Goal: Information Seeking & Learning: Learn about a topic

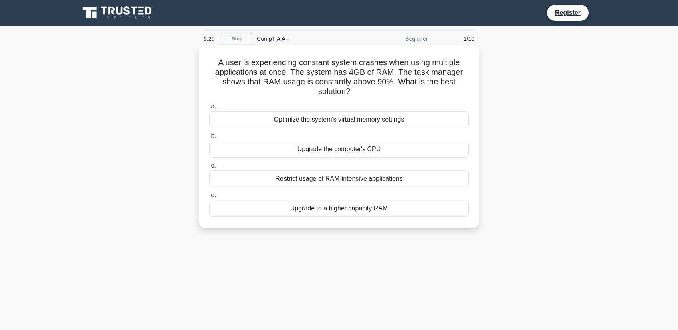
click at [408, 209] on div "Upgrade to a higher capacity RAM" at bounding box center [339, 208] width 260 height 17
click at [209, 198] on input "d. Upgrade to a higher capacity RAM" at bounding box center [209, 195] width 0 height 5
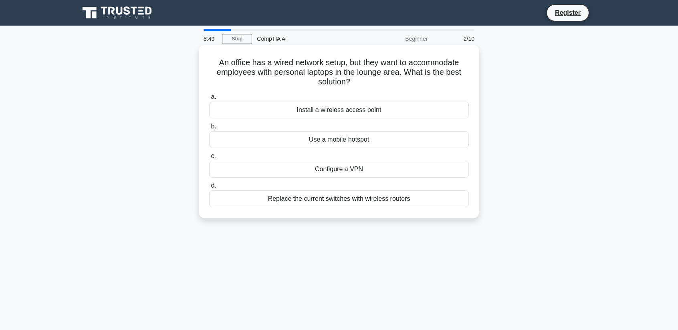
click at [397, 114] on div "Install a wireless access point" at bounding box center [339, 110] width 260 height 17
click at [209, 100] on input "a. Install a wireless access point" at bounding box center [209, 97] width 0 height 5
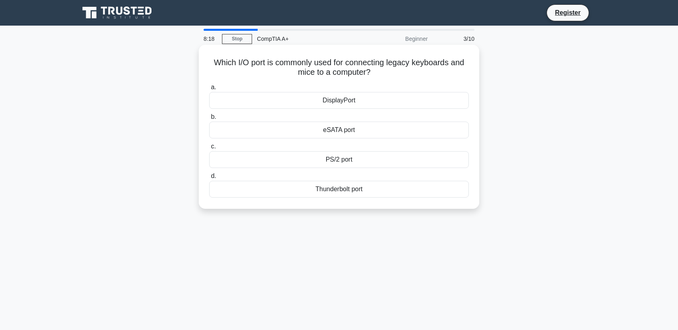
click at [362, 138] on div "eSATA port" at bounding box center [339, 130] width 260 height 17
click at [209, 120] on input "b. eSATA port" at bounding box center [209, 117] width 0 height 5
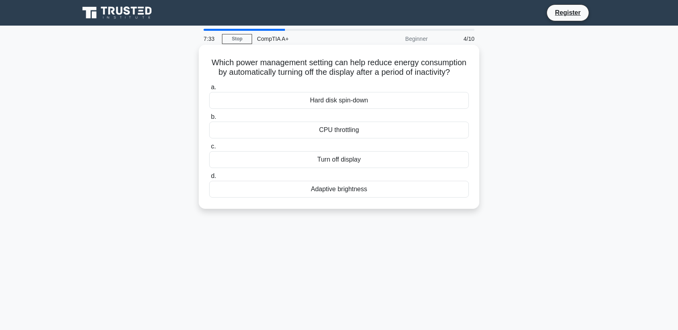
click at [369, 198] on div "Adaptive brightness" at bounding box center [339, 189] width 260 height 17
click at [209, 179] on input "d. Adaptive brightness" at bounding box center [209, 176] width 0 height 5
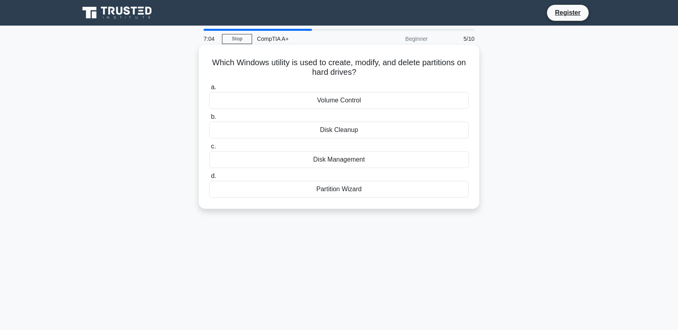
click at [375, 161] on div "Disk Management" at bounding box center [339, 159] width 260 height 17
click at [209, 149] on input "c. Disk Management" at bounding box center [209, 146] width 0 height 5
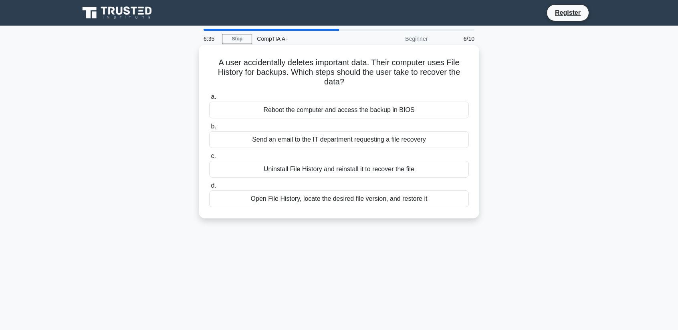
click at [357, 112] on div "Reboot the computer and access the backup in BIOS" at bounding box center [339, 110] width 260 height 17
click at [209, 100] on input "a. Reboot the computer and access the backup in BIOS" at bounding box center [209, 97] width 0 height 5
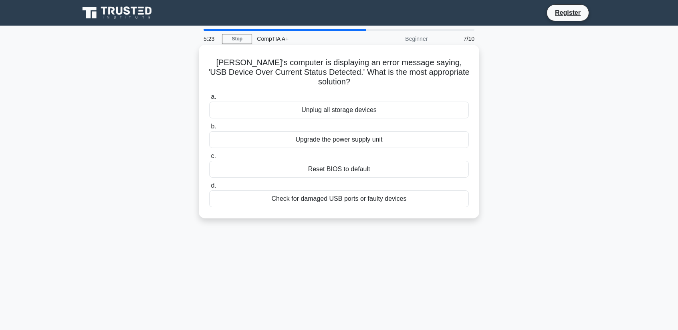
click at [374, 102] on div "Unplug all storage devices" at bounding box center [339, 110] width 260 height 17
click at [209, 100] on input "a. Unplug all storage devices" at bounding box center [209, 97] width 0 height 5
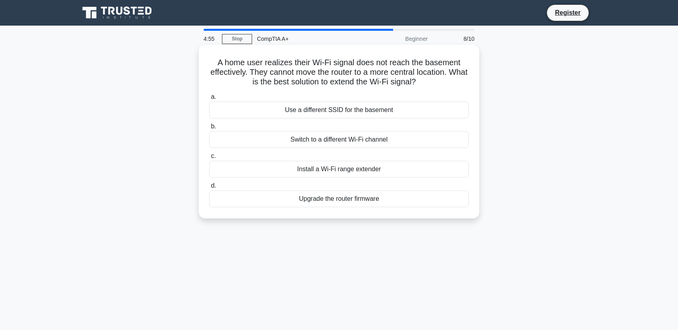
click at [399, 170] on div "Install a Wi-Fi range extender" at bounding box center [339, 169] width 260 height 17
click at [209, 159] on input "c. Install a Wi-Fi range extender" at bounding box center [209, 156] width 0 height 5
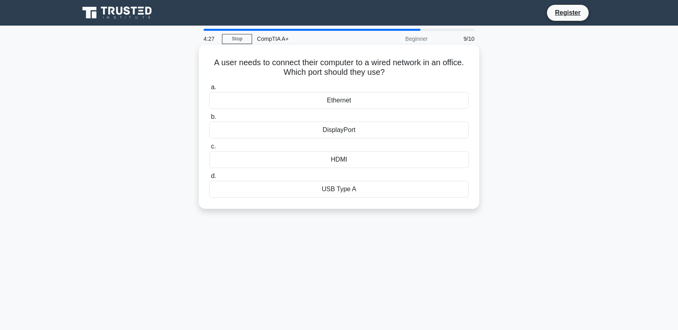
click at [403, 98] on div "Ethernet" at bounding box center [339, 100] width 260 height 17
click at [209, 90] on input "a. Ethernet" at bounding box center [209, 87] width 0 height 5
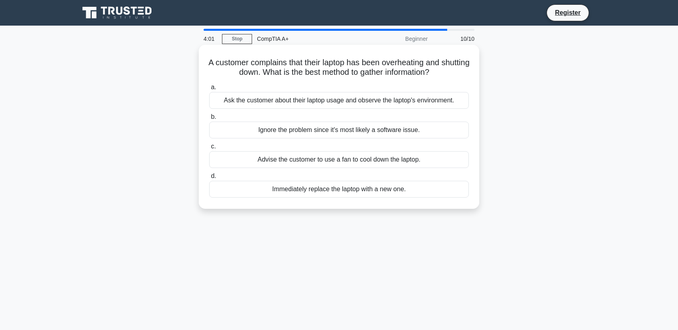
click at [403, 102] on div "Ask the customer about their laptop usage and observe the laptop's environment." at bounding box center [339, 100] width 260 height 17
click at [209, 90] on input "a. Ask the customer about their laptop usage and observe the laptop's environme…" at bounding box center [209, 87] width 0 height 5
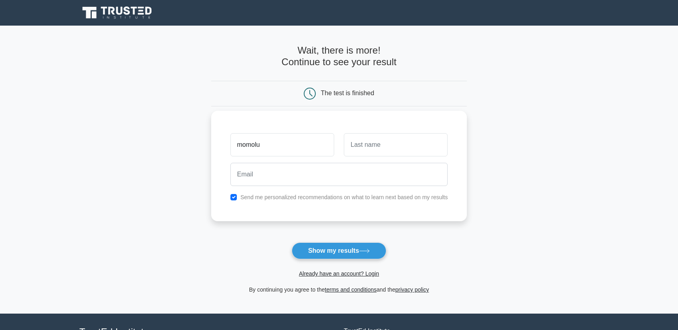
type input "momolu"
click at [365, 142] on input "text" at bounding box center [396, 144] width 104 height 23
type input "roberts"
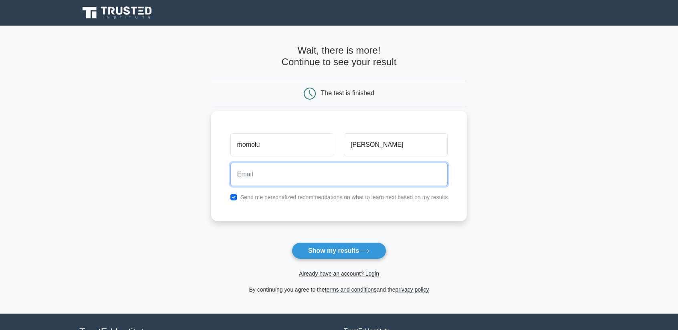
click at [334, 165] on input "email" at bounding box center [338, 174] width 217 height 23
type input "mcroberts08@hotmail.com"
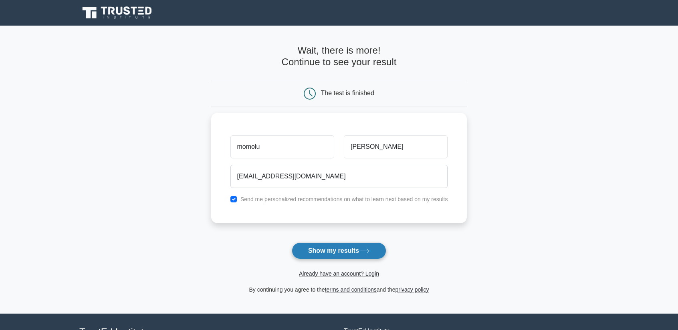
click at [360, 254] on button "Show my results" at bounding box center [339, 251] width 95 height 17
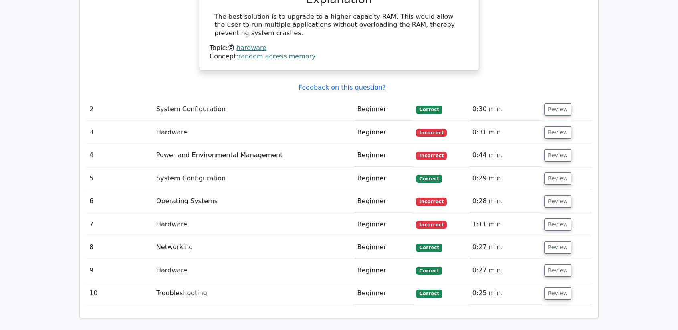
scroll to position [834, 0]
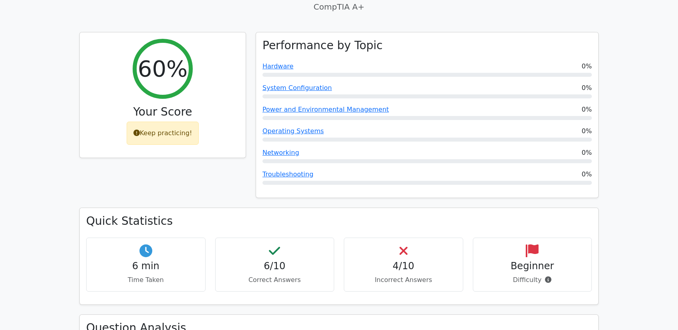
scroll to position [265, 0]
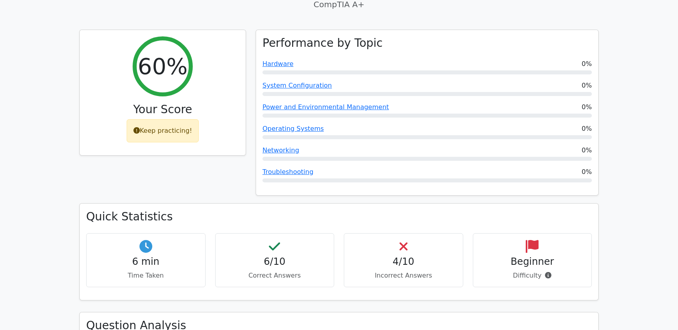
click at [567, 252] on div "Beginner Difficulty" at bounding box center [532, 261] width 119 height 54
click at [546, 272] on icon at bounding box center [548, 275] width 6 height 6
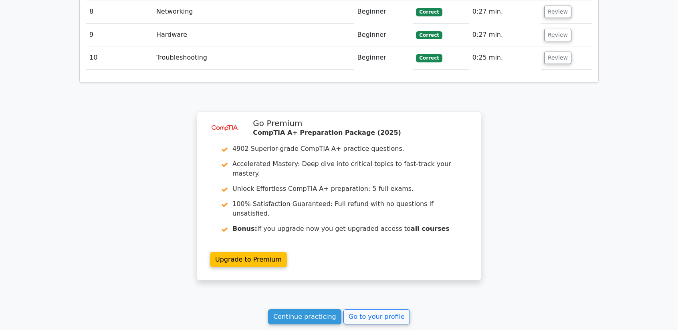
scroll to position [1069, 0]
click at [319, 310] on link "Continue practicing" at bounding box center [304, 317] width 73 height 15
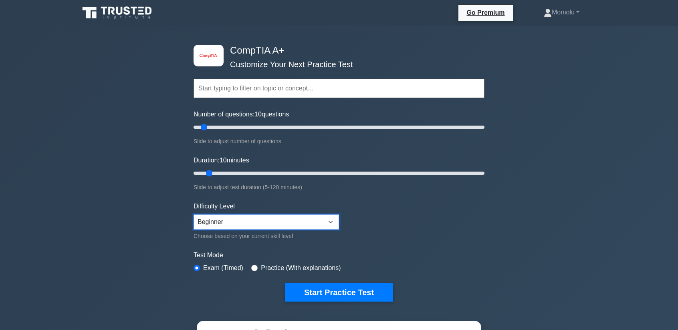
click at [330, 224] on select "Beginner Intermediate Expert" at bounding box center [265, 222] width 145 height 15
select select "intermediate"
click at [193, 215] on select "Beginner Intermediate Expert" at bounding box center [265, 222] width 145 height 15
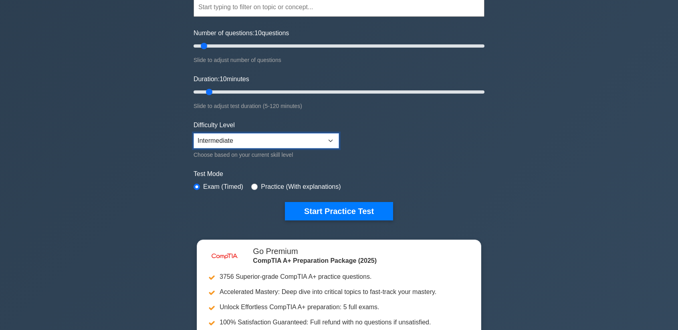
scroll to position [80, 0]
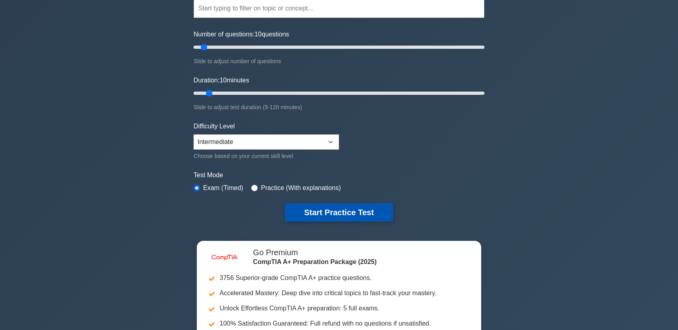
click at [374, 215] on button "Start Practice Test" at bounding box center [339, 212] width 108 height 18
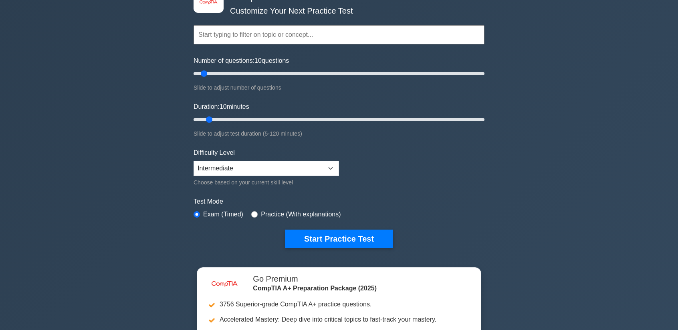
scroll to position [54, 0]
drag, startPoint x: 205, startPoint y: 76, endPoint x: 318, endPoint y: 116, distance: 119.7
type input "90"
click at [318, 79] on input "Number of questions: 90 questions" at bounding box center [338, 74] width 291 height 10
drag, startPoint x: 210, startPoint y: 118, endPoint x: 405, endPoint y: 139, distance: 195.4
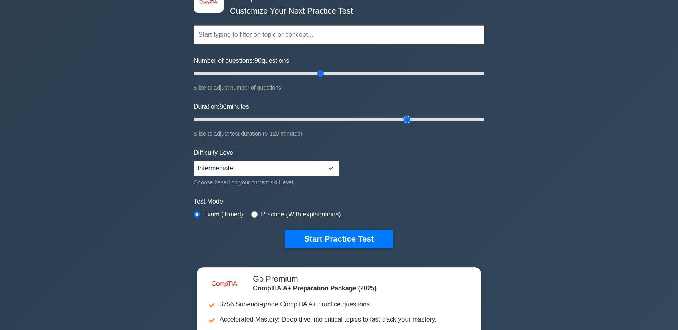
type input "90"
click at [405, 125] on input "Duration: 90 minutes" at bounding box center [338, 120] width 291 height 10
click at [326, 165] on select "Beginner Intermediate Expert" at bounding box center [265, 168] width 145 height 15
click at [193, 161] on select "Beginner Intermediate Expert" at bounding box center [265, 168] width 145 height 15
click at [354, 242] on button "Start Practice Test" at bounding box center [339, 239] width 108 height 18
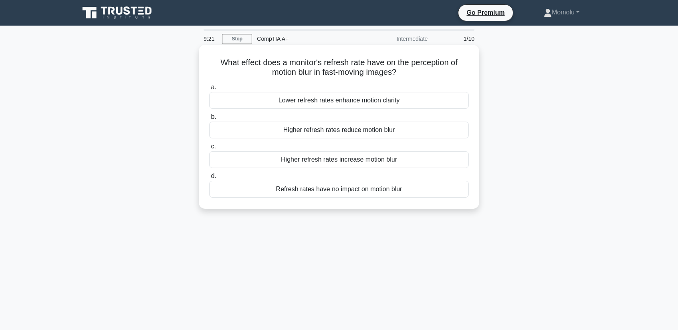
click at [445, 139] on div "Higher refresh rates reduce motion blur" at bounding box center [339, 130] width 260 height 17
click at [209, 120] on input "b. Higher refresh rates reduce motion blur" at bounding box center [209, 117] width 0 height 5
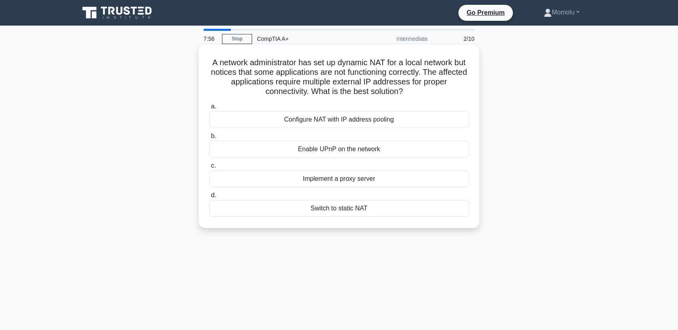
click at [449, 126] on div "Configure NAT with IP address pooling" at bounding box center [339, 119] width 260 height 17
click at [209, 109] on input "a. Configure NAT with IP address pooling" at bounding box center [209, 106] width 0 height 5
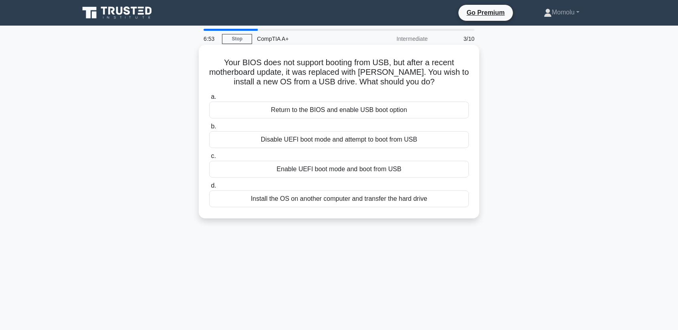
click at [458, 171] on div "Enable UEFI boot mode and boot from USB" at bounding box center [339, 169] width 260 height 17
click at [209, 159] on input "c. Enable UEFI boot mode and boot from USB" at bounding box center [209, 156] width 0 height 5
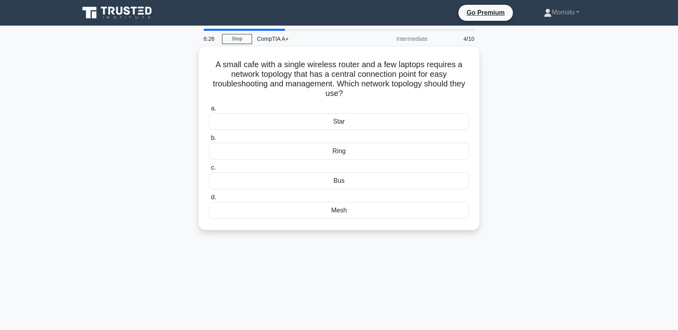
click at [438, 215] on div "Mesh" at bounding box center [339, 210] width 260 height 17
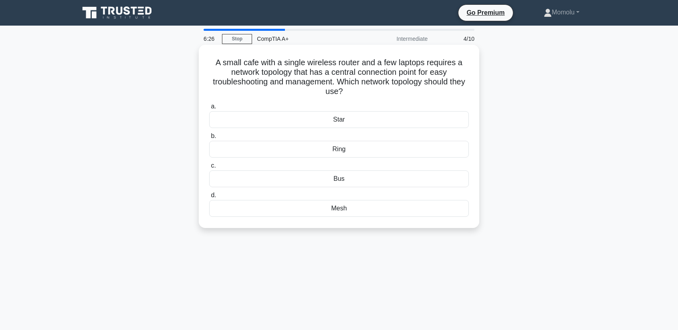
click at [209, 198] on input "d. Mesh" at bounding box center [209, 195] width 0 height 5
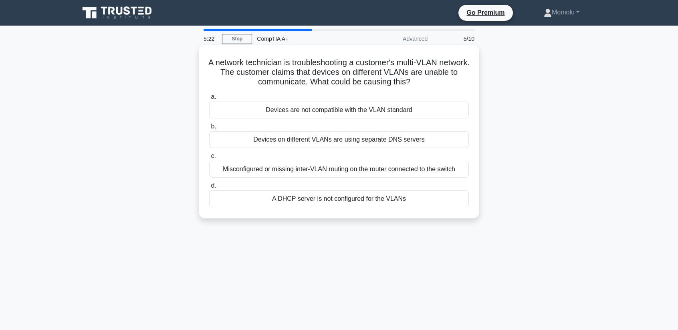
click at [465, 173] on div "Misconfigured or missing inter-VLAN routing on the router connected to the swit…" at bounding box center [339, 169] width 260 height 17
click at [209, 159] on input "c. Misconfigured or missing inter-VLAN routing on the router connected to the s…" at bounding box center [209, 156] width 0 height 5
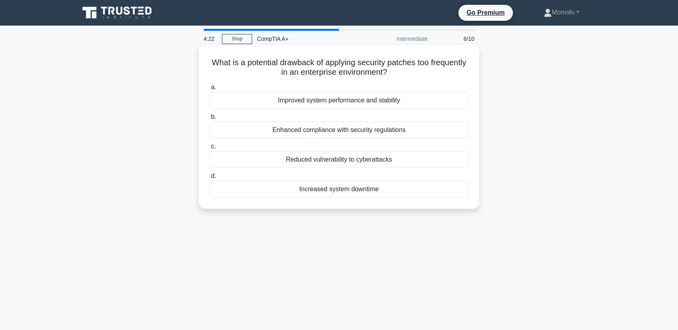
click at [433, 196] on div "Increased system downtime" at bounding box center [339, 189] width 260 height 17
click at [209, 179] on input "d. Increased system downtime" at bounding box center [209, 176] width 0 height 5
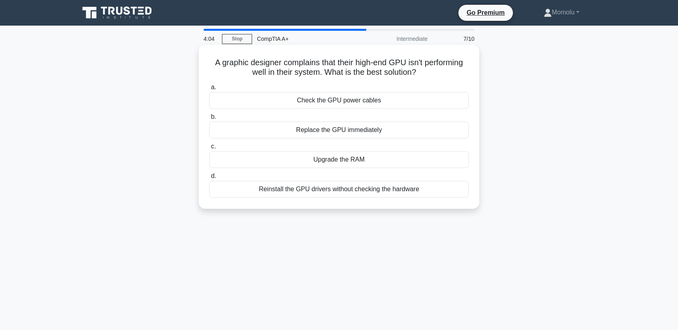
click at [448, 195] on div "Reinstall the GPU drivers without checking the hardware" at bounding box center [339, 189] width 260 height 17
click at [209, 179] on input "d. Reinstall the GPU drivers without checking the hardware" at bounding box center [209, 176] width 0 height 5
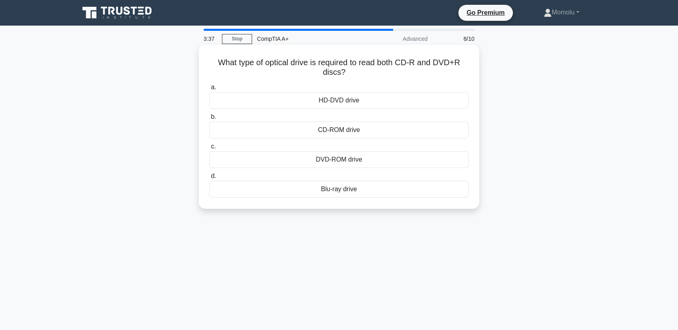
click at [434, 193] on div "Blu-ray drive" at bounding box center [339, 189] width 260 height 17
click at [209, 179] on input "d. Blu-ray drive" at bounding box center [209, 176] width 0 height 5
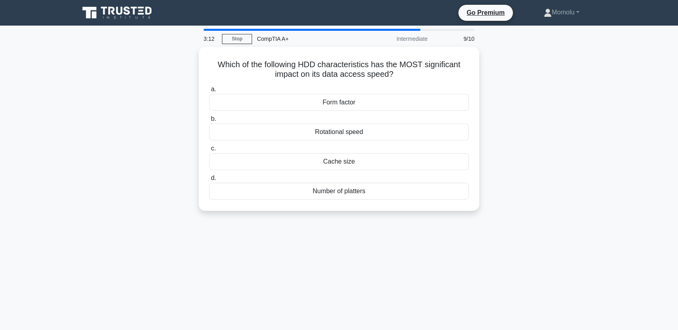
click at [433, 197] on div "Number of platters" at bounding box center [339, 191] width 260 height 17
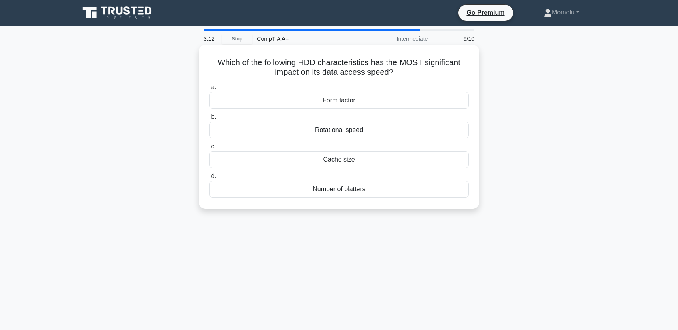
click at [209, 179] on input "d. Number of platters" at bounding box center [209, 176] width 0 height 5
click at [464, 135] on div "Blu-ray" at bounding box center [339, 130] width 260 height 17
click at [209, 120] on input "b. Blu-ray" at bounding box center [209, 117] width 0 height 5
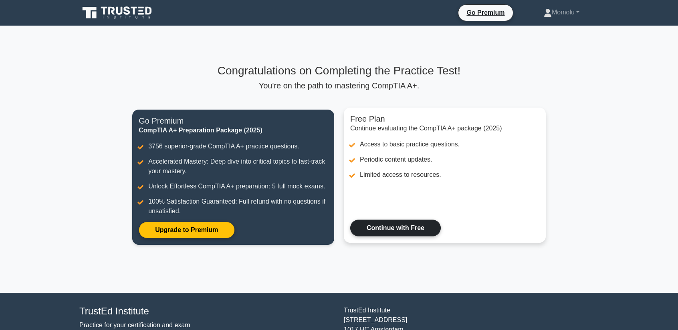
click at [408, 231] on link "Continue with Free" at bounding box center [395, 228] width 91 height 17
click at [449, 282] on div "Congratulations on Completing the Practice Test! You're on the path to masterin…" at bounding box center [338, 160] width 423 height 268
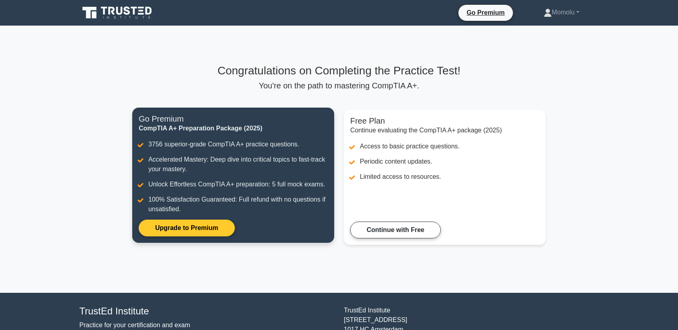
click at [168, 236] on link "Upgrade to Premium" at bounding box center [187, 228] width 96 height 17
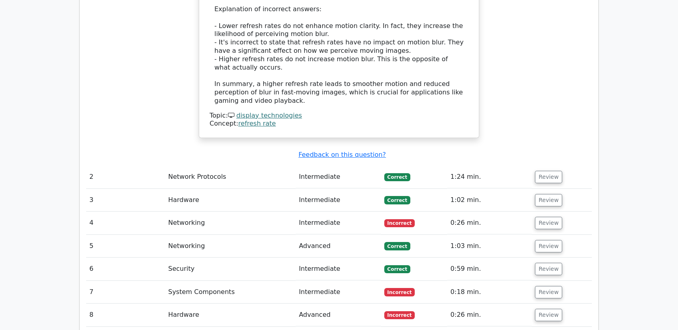
scroll to position [924, 0]
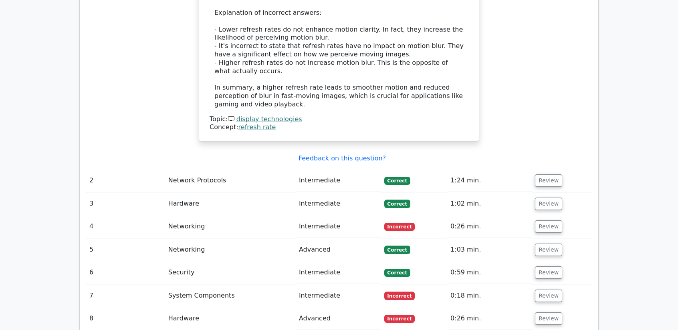
click at [407, 223] on span "Incorrect" at bounding box center [399, 227] width 31 height 8
click at [544, 221] on button "Review" at bounding box center [548, 227] width 27 height 12
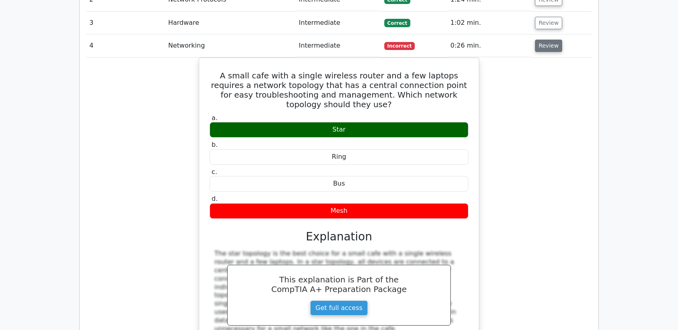
scroll to position [1097, 0]
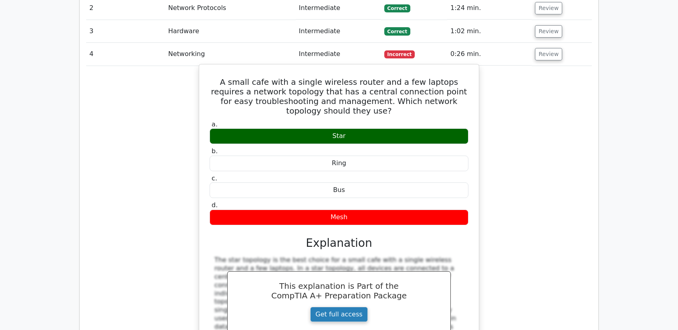
click at [357, 307] on link "Get full access" at bounding box center [338, 314] width 57 height 15
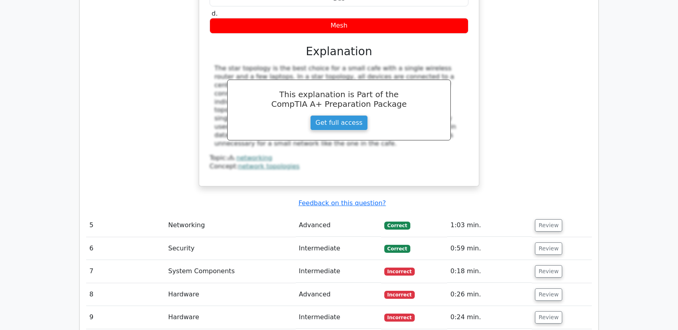
scroll to position [1265, 0]
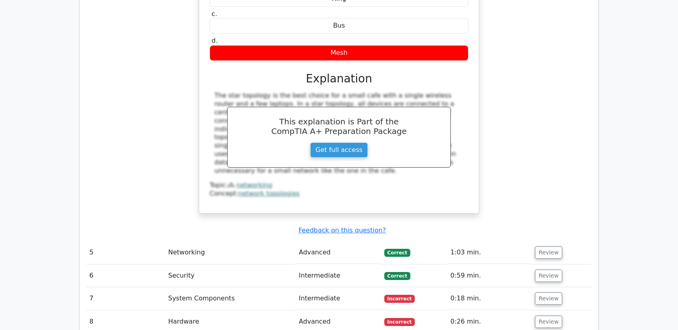
click at [354, 227] on u "Feedback on this question?" at bounding box center [341, 231] width 87 height 8
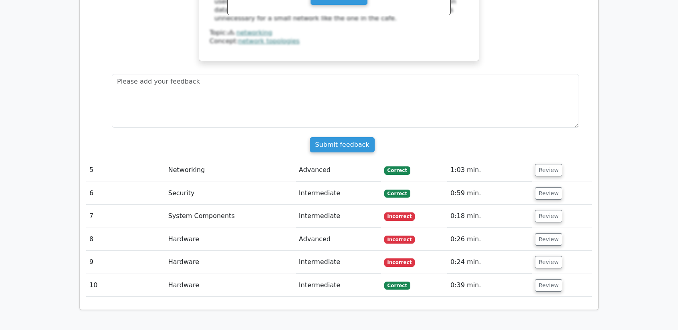
scroll to position [1418, 0]
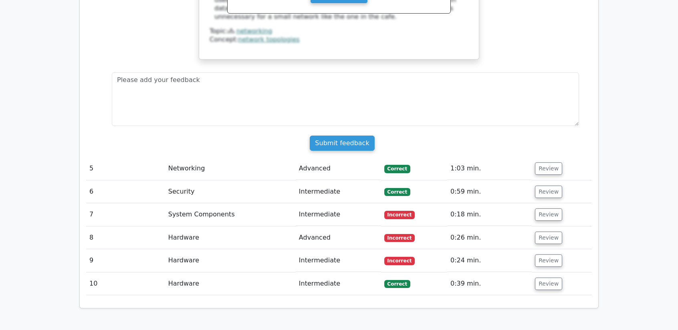
click at [403, 203] on td "Incorrect" at bounding box center [414, 214] width 66 height 23
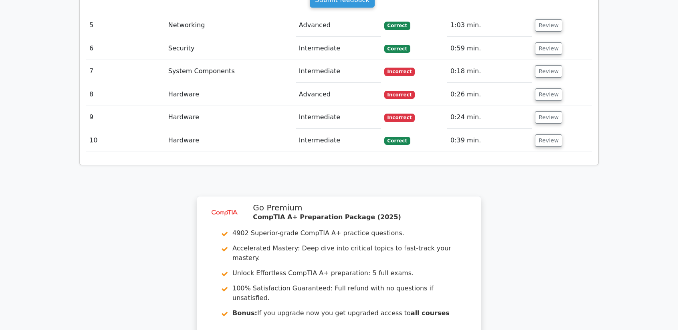
scroll to position [1563, 0]
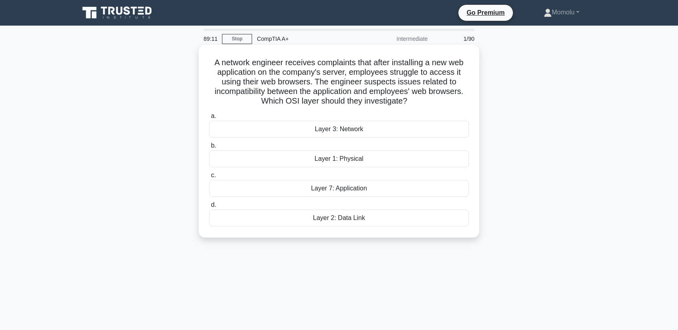
click at [353, 131] on div "Layer 3: Network" at bounding box center [339, 129] width 260 height 17
click at [209, 119] on input "a. Layer 3: Network" at bounding box center [209, 116] width 0 height 5
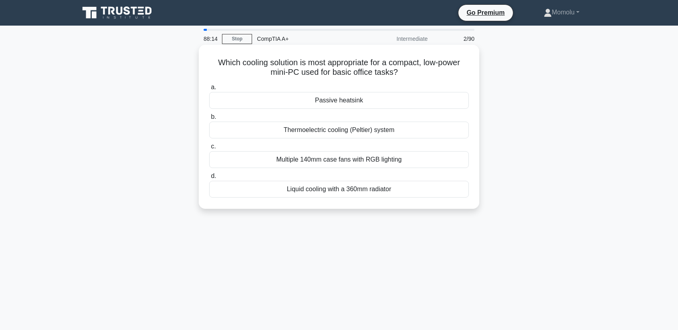
click at [352, 161] on div "Multiple 140mm case fans with RGB lighting" at bounding box center [339, 159] width 260 height 17
click at [209, 149] on input "c. Multiple 140mm case fans with RGB lighting" at bounding box center [209, 146] width 0 height 5
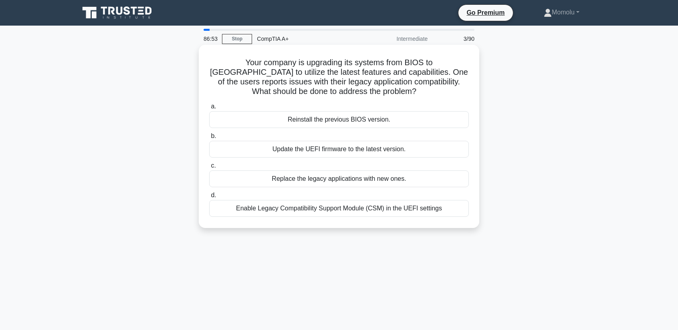
click at [425, 209] on div "Enable Legacy Compatibility Support Module (CSM) in the UEFI settings" at bounding box center [339, 208] width 260 height 17
click at [209, 198] on input "d. Enable Legacy Compatibility Support Module (CSM) in the UEFI settings" at bounding box center [209, 195] width 0 height 5
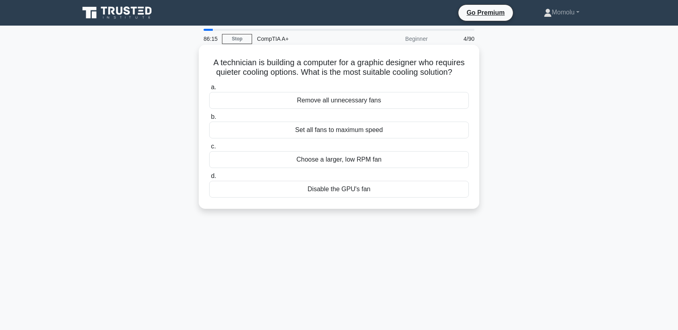
click at [403, 161] on div "Choose a larger, low RPM fan" at bounding box center [339, 159] width 260 height 17
click at [209, 149] on input "c. Choose a larger, low RPM fan" at bounding box center [209, 146] width 0 height 5
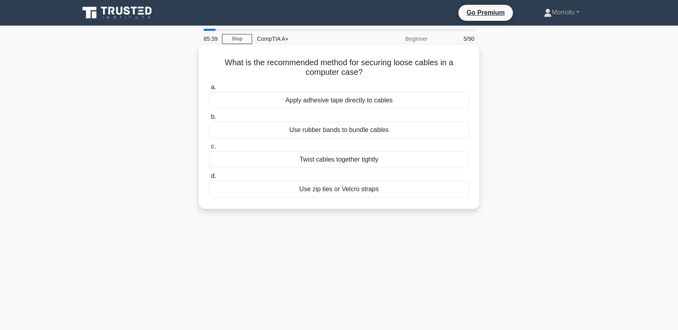
click at [359, 192] on div "Use zip ties or Velcro straps" at bounding box center [339, 189] width 260 height 17
click at [209, 179] on input "d. Use zip ties or Velcro straps" at bounding box center [209, 176] width 0 height 5
click at [402, 194] on div "Replace the CMOS battery" at bounding box center [339, 189] width 260 height 17
click at [209, 179] on input "d. Replace the CMOS battery" at bounding box center [209, 176] width 0 height 5
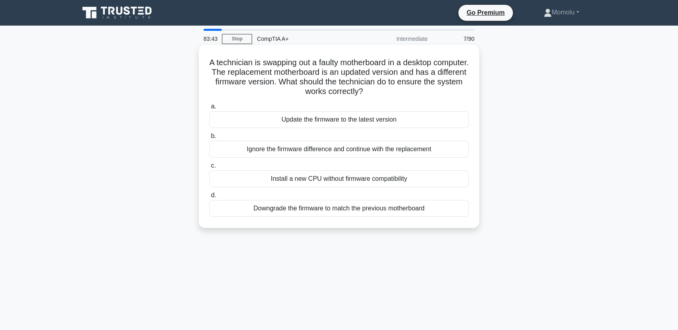
click at [341, 208] on div "Downgrade the firmware to match the previous motherboard" at bounding box center [339, 208] width 260 height 17
click at [209, 198] on input "d. Downgrade the firmware to match the previous motherboard" at bounding box center [209, 195] width 0 height 5
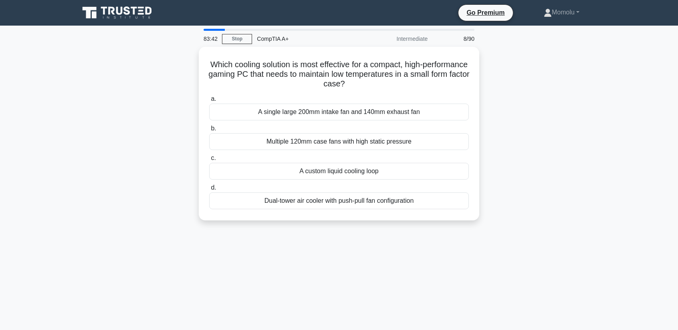
click at [341, 208] on div "a. A single large 200mm intake fan and 140mm exhaust fan b. Multiple 120mm case…" at bounding box center [338, 152] width 269 height 119
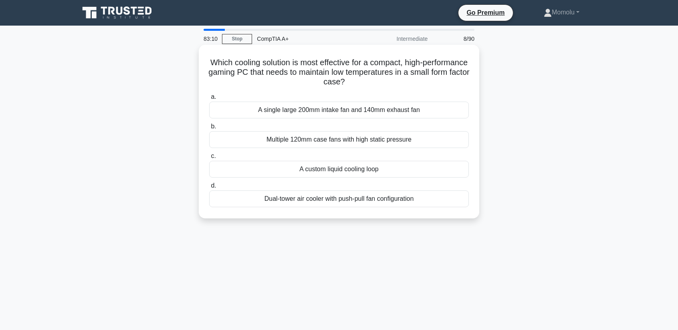
click at [386, 172] on div "A custom liquid cooling loop" at bounding box center [339, 169] width 260 height 17
click at [209, 159] on input "c. A custom liquid cooling loop" at bounding box center [209, 156] width 0 height 5
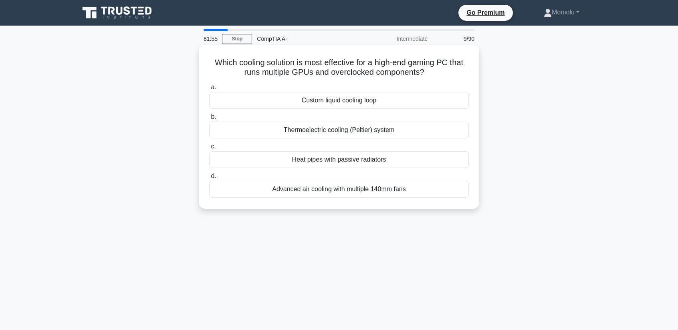
click at [390, 102] on div "Custom liquid cooling loop" at bounding box center [339, 100] width 260 height 17
click at [209, 90] on input "a. Custom liquid cooling loop" at bounding box center [209, 87] width 0 height 5
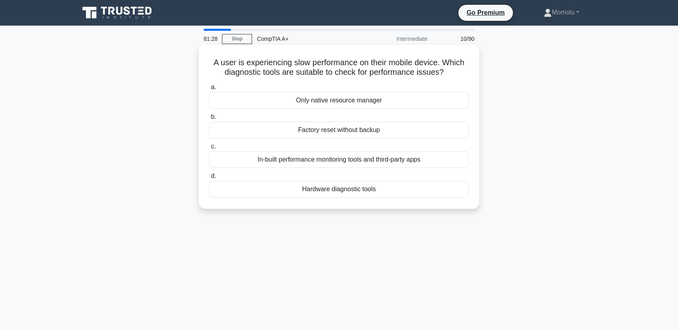
click at [353, 188] on div "Hardware diagnostic tools" at bounding box center [339, 189] width 260 height 17
click at [209, 179] on input "d. Hardware diagnostic tools" at bounding box center [209, 176] width 0 height 5
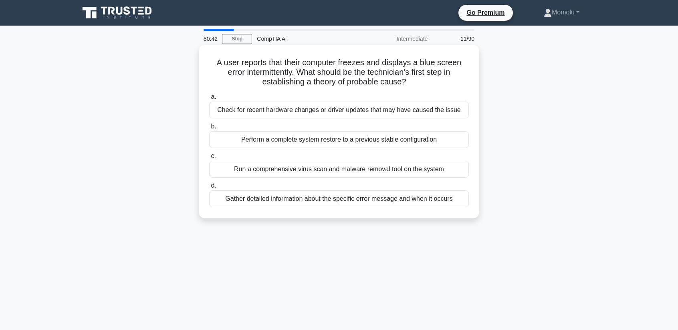
click at [356, 202] on div "Gather detailed information about the specific error message and when it occurs" at bounding box center [339, 199] width 260 height 17
click at [209, 189] on input "d. Gather detailed information about the specific error message and when it occ…" at bounding box center [209, 185] width 0 height 5
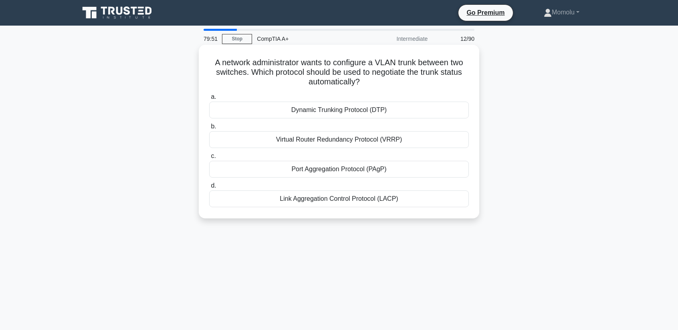
click at [413, 114] on div "Dynamic Trunking Protocol (DTP)" at bounding box center [339, 110] width 260 height 17
click at [209, 100] on input "a. Dynamic Trunking Protocol (DTP)" at bounding box center [209, 97] width 0 height 5
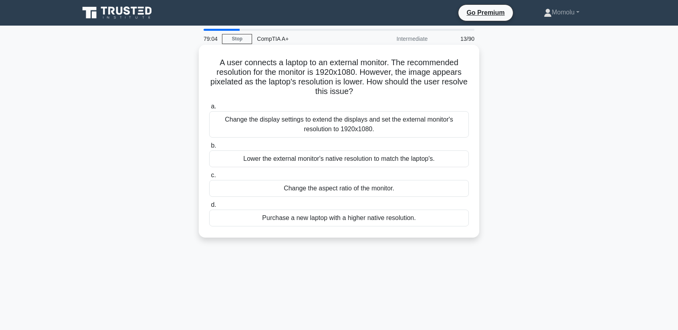
click at [433, 119] on div "Change the display settings to extend the displays and set the external monitor…" at bounding box center [339, 124] width 260 height 26
click at [209, 109] on input "a. Change the display settings to extend the displays and set the external moni…" at bounding box center [209, 106] width 0 height 5
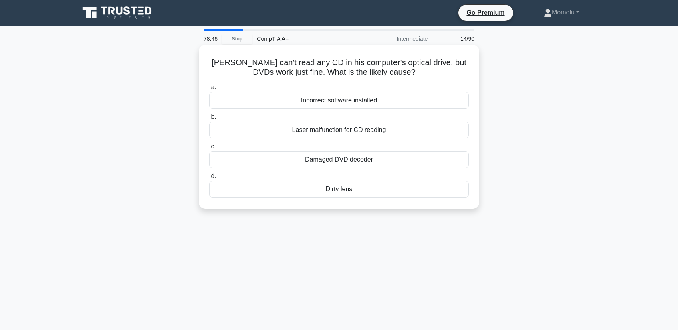
click at [432, 102] on div "Incorrect software installed" at bounding box center [339, 100] width 260 height 17
click at [209, 90] on input "a. Incorrect software installed" at bounding box center [209, 87] width 0 height 5
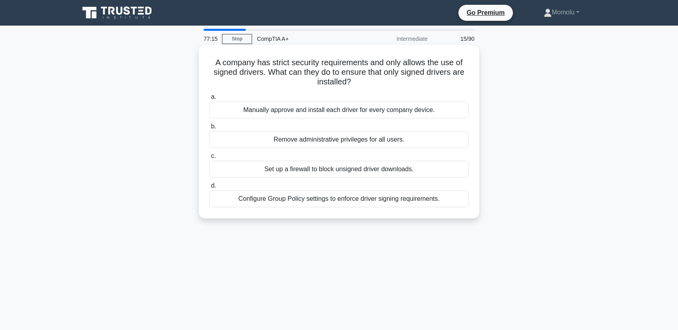
click at [324, 200] on div "Configure Group Policy settings to enforce driver signing requirements." at bounding box center [339, 199] width 260 height 17
click at [209, 189] on input "d. Configure Group Policy settings to enforce driver signing requirements." at bounding box center [209, 185] width 0 height 5
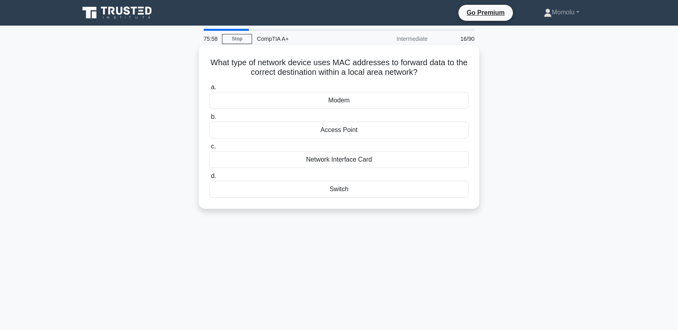
click at [348, 163] on div "Network Interface Card" at bounding box center [339, 159] width 260 height 17
click at [209, 149] on input "c. Network Interface Card" at bounding box center [209, 146] width 0 height 5
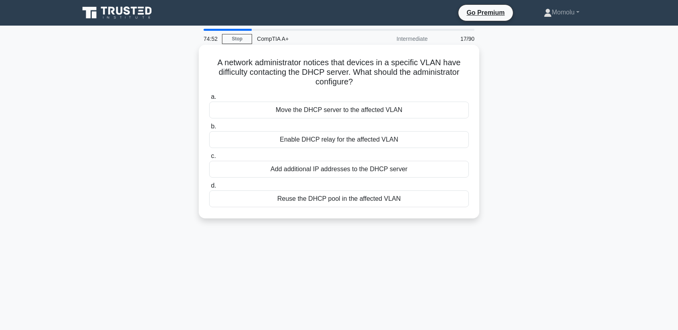
click at [328, 169] on div "Add additional IP addresses to the DHCP server" at bounding box center [339, 169] width 260 height 17
click at [209, 159] on input "c. Add additional IP addresses to the DHCP server" at bounding box center [209, 156] width 0 height 5
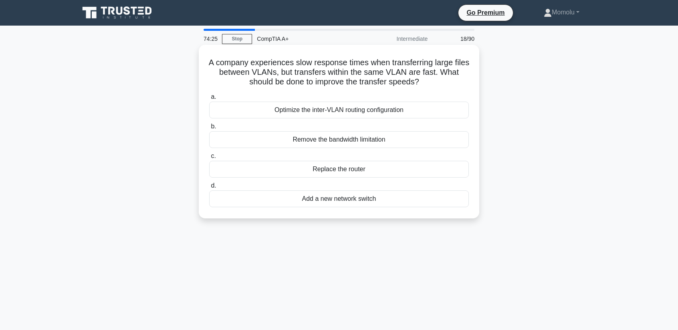
click at [312, 111] on div "Optimize the inter-VLAN routing configuration" at bounding box center [339, 110] width 260 height 17
click at [209, 100] on input "a. Optimize the inter-VLAN routing configuration" at bounding box center [209, 97] width 0 height 5
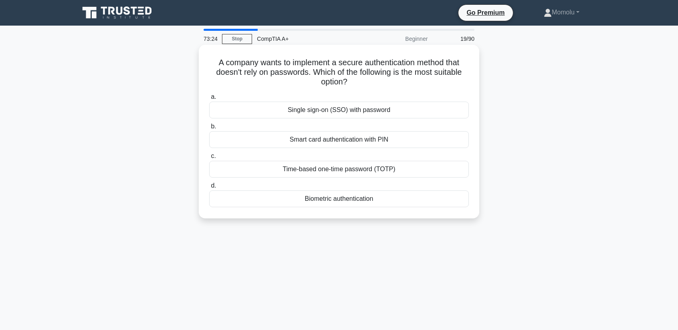
click at [311, 202] on div "Biometric authentication" at bounding box center [339, 199] width 260 height 17
click at [209, 189] on input "d. Biometric authentication" at bounding box center [209, 185] width 0 height 5
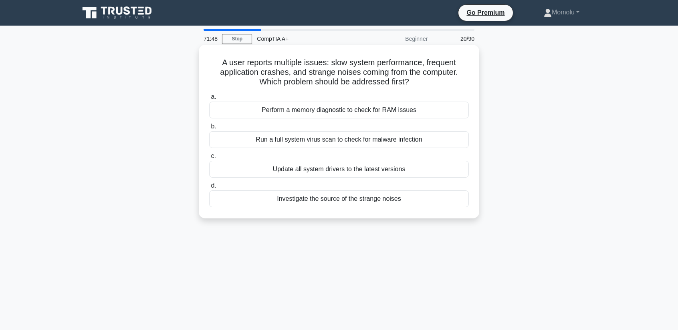
click at [282, 111] on div "Perform a memory diagnostic to check for RAM issues" at bounding box center [339, 110] width 260 height 17
click at [209, 100] on input "a. Perform a memory diagnostic to check for RAM issues" at bounding box center [209, 97] width 0 height 5
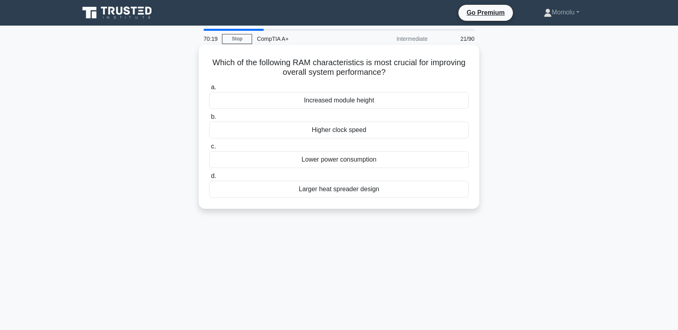
click at [372, 192] on div "Larger heat spreader design" at bounding box center [339, 189] width 260 height 17
click at [209, 179] on input "d. Larger heat spreader design" at bounding box center [209, 176] width 0 height 5
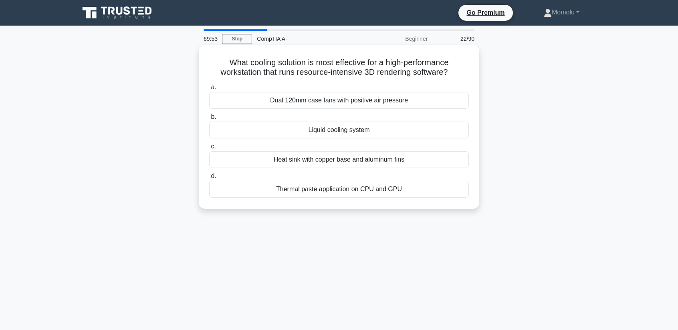
click at [423, 131] on div "Liquid cooling system" at bounding box center [339, 130] width 260 height 17
click at [209, 120] on input "b. Liquid cooling system" at bounding box center [209, 117] width 0 height 5
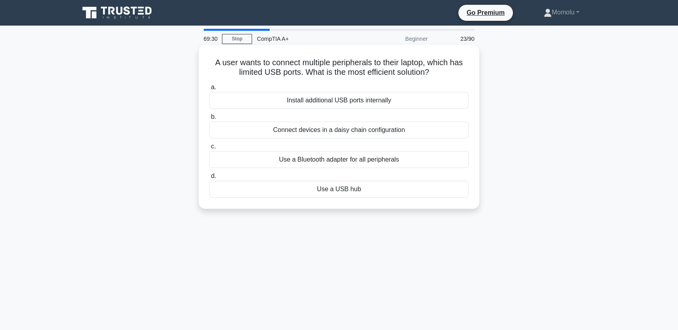
click at [382, 187] on div "Use a USB hub" at bounding box center [339, 189] width 260 height 17
click at [209, 179] on input "d. Use a USB hub" at bounding box center [209, 176] width 0 height 5
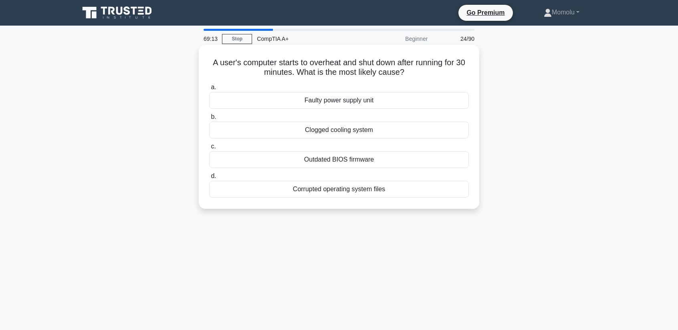
click at [427, 104] on div "Faulty power supply unit" at bounding box center [339, 100] width 260 height 17
click at [209, 90] on input "a. Faulty power supply unit" at bounding box center [209, 87] width 0 height 5
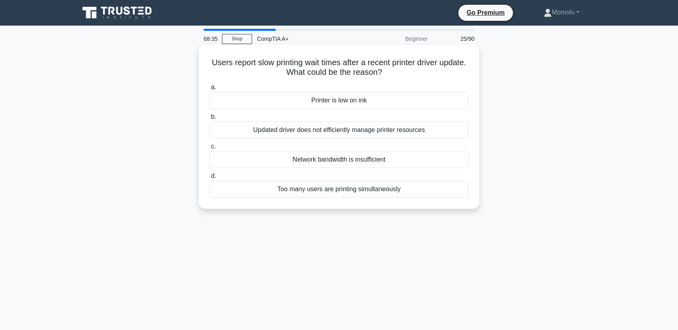
click at [424, 131] on div "Updated driver does not efficiently manage printer resources" at bounding box center [339, 130] width 260 height 17
click at [209, 120] on input "b. Updated driver does not efficiently manage printer resources" at bounding box center [209, 117] width 0 height 5
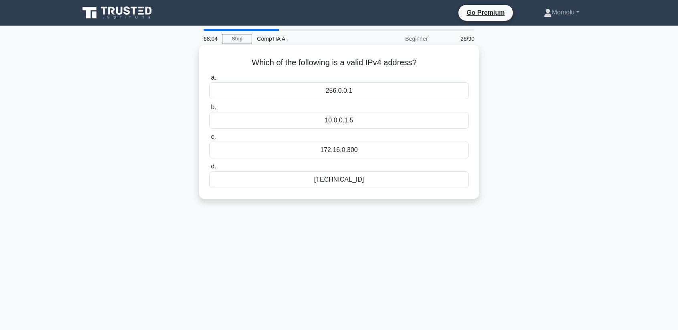
click at [362, 180] on div "192.168.0.1" at bounding box center [339, 179] width 260 height 17
click at [209, 169] on input "d. 192.168.0.1" at bounding box center [209, 166] width 0 height 5
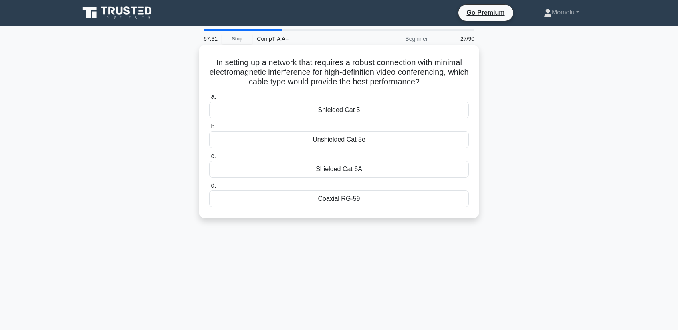
click at [380, 173] on div "Shielded Cat 6A" at bounding box center [339, 169] width 260 height 17
click at [209, 159] on input "c. Shielded Cat 6A" at bounding box center [209, 156] width 0 height 5
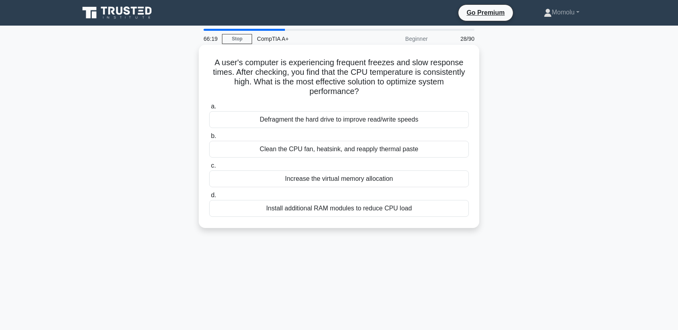
click at [362, 153] on div "Clean the CPU fan, heatsink, and reapply thermal paste" at bounding box center [339, 149] width 260 height 17
click at [209, 139] on input "b. Clean the CPU fan, heatsink, and reapply thermal paste" at bounding box center [209, 136] width 0 height 5
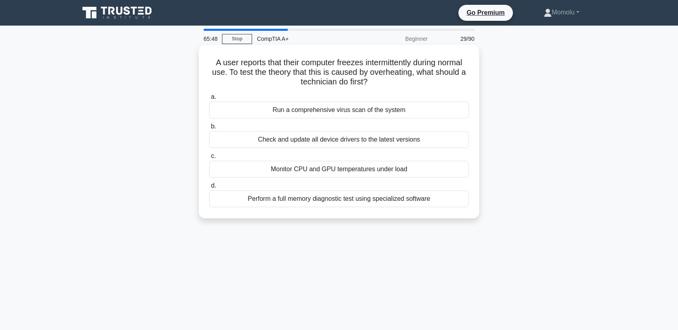
click at [360, 170] on div "Monitor CPU and GPU temperatures under load" at bounding box center [339, 169] width 260 height 17
click at [209, 159] on input "c. Monitor CPU and GPU temperatures under load" at bounding box center [209, 156] width 0 height 5
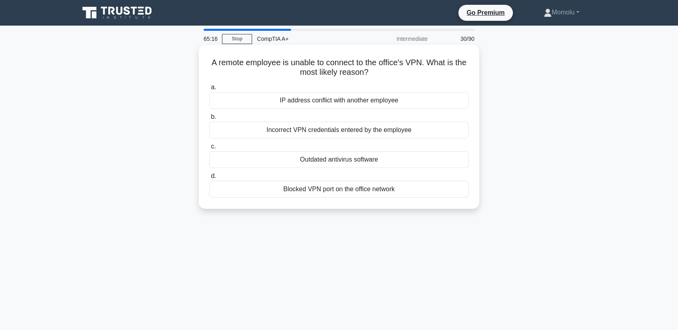
click at [391, 135] on div "Incorrect VPN credentials entered by the employee" at bounding box center [339, 130] width 260 height 17
click at [209, 120] on input "b. Incorrect VPN credentials entered by the employee" at bounding box center [209, 117] width 0 height 5
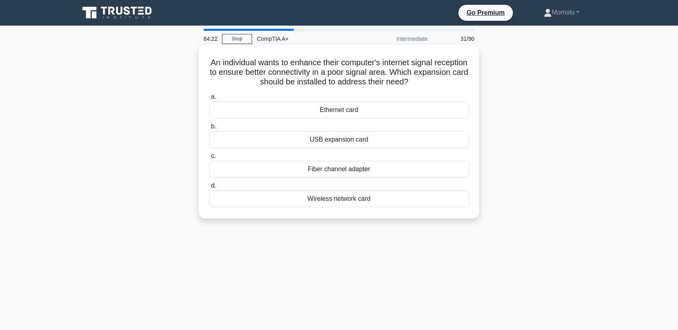
click at [373, 197] on div "Wireless network card" at bounding box center [339, 199] width 260 height 17
click at [209, 189] on input "d. Wireless network card" at bounding box center [209, 185] width 0 height 5
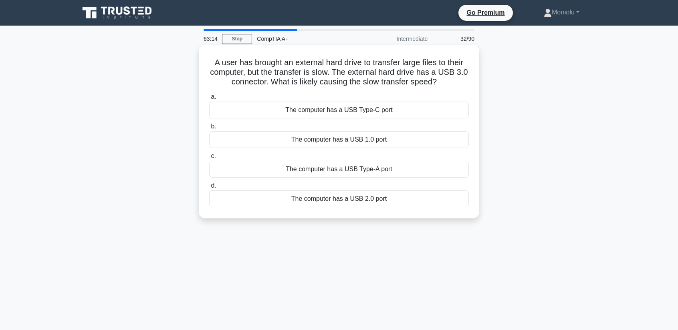
click at [355, 204] on div "The computer has a USB 2.0 port" at bounding box center [339, 199] width 260 height 17
click at [209, 189] on input "d. The computer has a USB 2.0 port" at bounding box center [209, 185] width 0 height 5
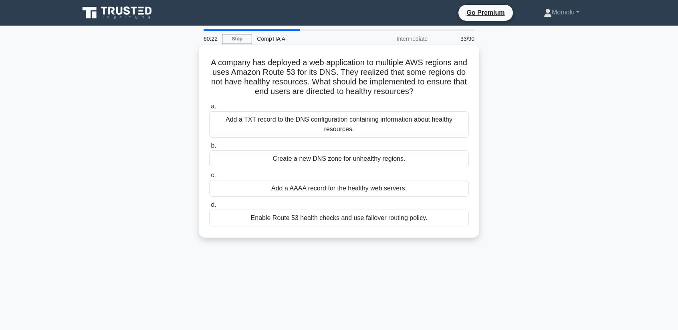
click at [384, 123] on div "Add a TXT record to the DNS configuration containing information about healthy …" at bounding box center [339, 124] width 260 height 26
click at [209, 109] on input "a. Add a TXT record to the DNS configuration containing information about healt…" at bounding box center [209, 106] width 0 height 5
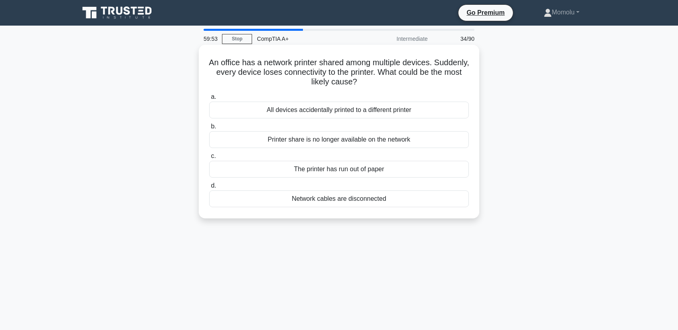
click at [307, 140] on div "Printer share is no longer available on the network" at bounding box center [339, 139] width 260 height 17
click at [209, 129] on input "b. Printer share is no longer available on the network" at bounding box center [209, 126] width 0 height 5
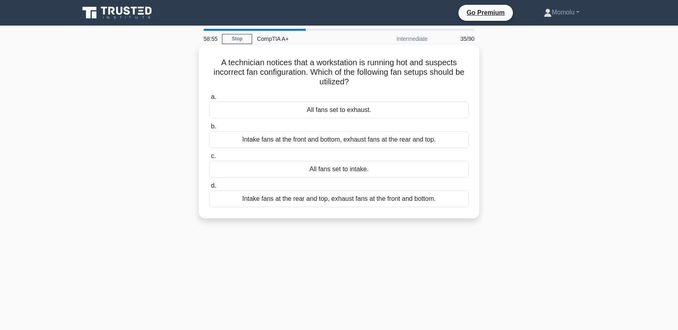
click at [356, 200] on div "Intake fans at the rear and top, exhaust fans at the front and bottom." at bounding box center [339, 199] width 260 height 17
click at [209, 189] on input "d. Intake fans at the rear and top, exhaust fans at the front and bottom." at bounding box center [209, 185] width 0 height 5
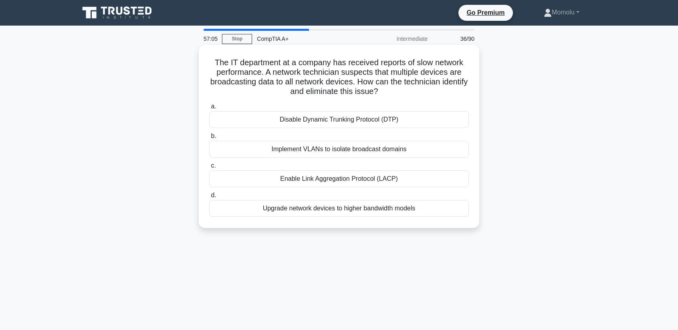
click at [325, 153] on div "Implement VLANs to isolate broadcast domains" at bounding box center [339, 149] width 260 height 17
click at [209, 139] on input "b. Implement VLANs to isolate broadcast domains" at bounding box center [209, 136] width 0 height 5
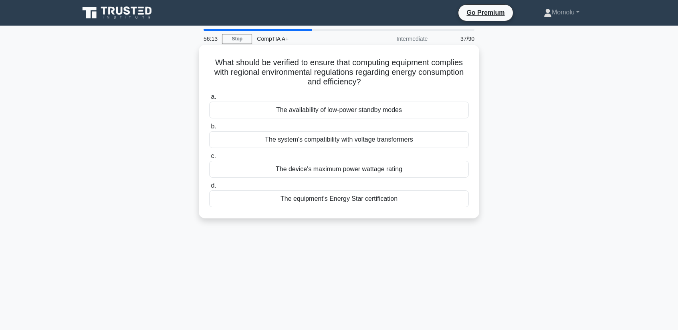
click at [344, 145] on div "The system's compatibility with voltage transformers" at bounding box center [339, 139] width 260 height 17
click at [209, 129] on input "b. The system's compatibility with voltage transformers" at bounding box center [209, 126] width 0 height 5
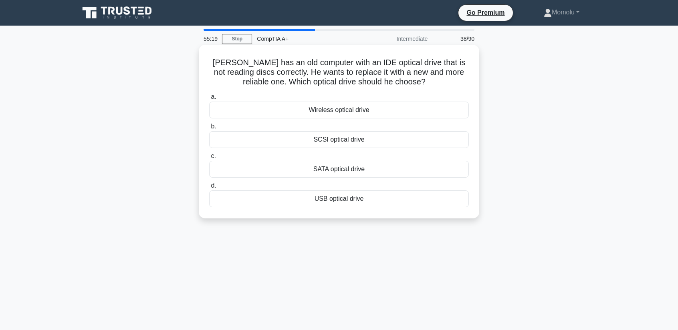
click at [375, 114] on div "Wireless optical drive" at bounding box center [339, 110] width 260 height 17
click at [209, 100] on input "a. Wireless optical drive" at bounding box center [209, 97] width 0 height 5
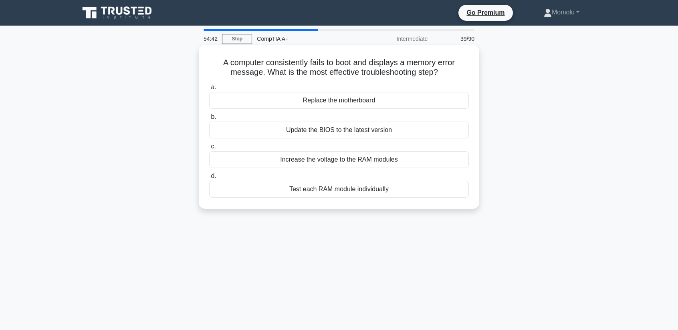
click at [402, 192] on div "Test each RAM module individually" at bounding box center [339, 189] width 260 height 17
click at [209, 179] on input "d. Test each RAM module individually" at bounding box center [209, 176] width 0 height 5
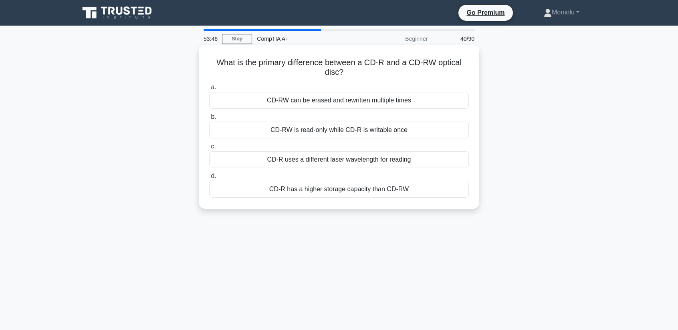
click at [347, 100] on div "CD-RW can be erased and rewritten multiple times" at bounding box center [339, 100] width 260 height 17
click at [209, 90] on input "a. CD-RW can be erased and rewritten multiple times" at bounding box center [209, 87] width 0 height 5
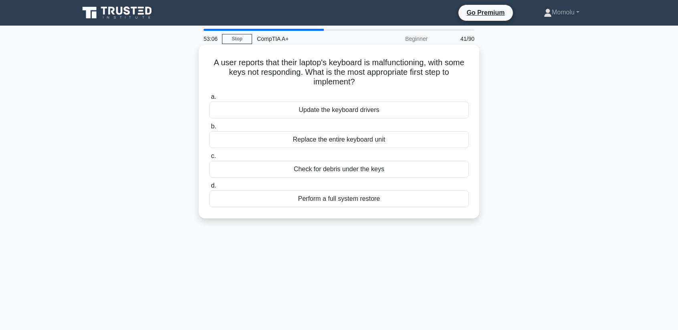
click at [392, 173] on div "Check for debris under the keys" at bounding box center [339, 169] width 260 height 17
click at [209, 159] on input "c. Check for debris under the keys" at bounding box center [209, 156] width 0 height 5
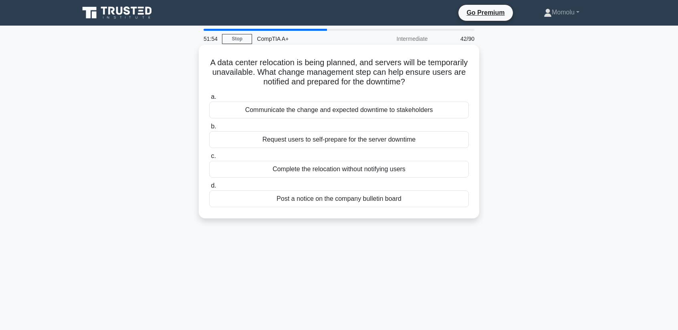
click at [343, 108] on div "Communicate the change and expected downtime to stakeholders" at bounding box center [339, 110] width 260 height 17
click at [209, 100] on input "a. Communicate the change and expected downtime to stakeholders" at bounding box center [209, 97] width 0 height 5
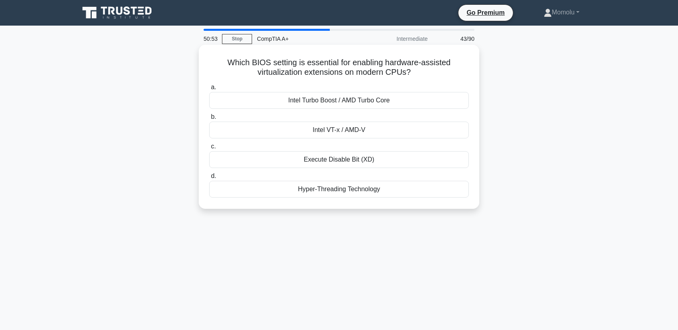
click at [391, 196] on div "Hyper-Threading Technology" at bounding box center [339, 189] width 260 height 17
click at [209, 179] on input "d. Hyper-Threading Technology" at bounding box center [209, 176] width 0 height 5
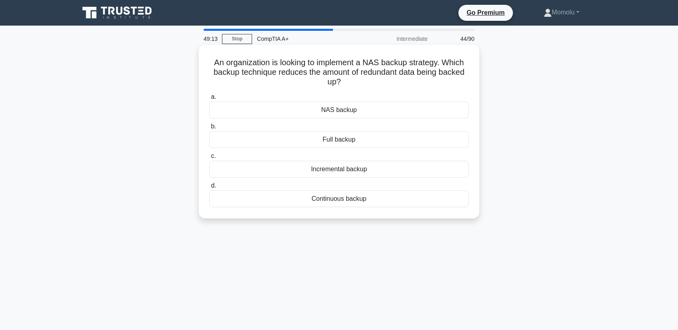
click at [381, 199] on div "Continuous backup" at bounding box center [339, 199] width 260 height 17
click at [209, 189] on input "d. Continuous backup" at bounding box center [209, 185] width 0 height 5
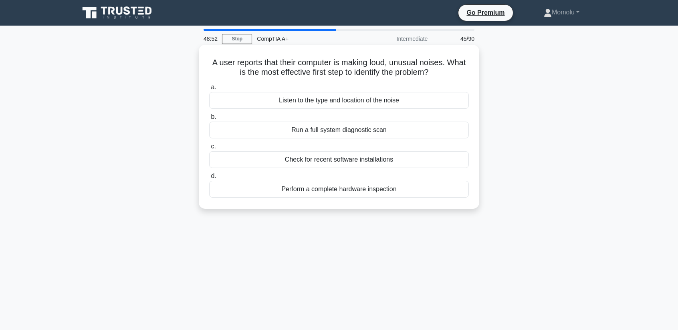
click at [370, 102] on div "Listen to the type and location of the noise" at bounding box center [339, 100] width 260 height 17
click at [209, 90] on input "a. Listen to the type and location of the noise" at bounding box center [209, 87] width 0 height 5
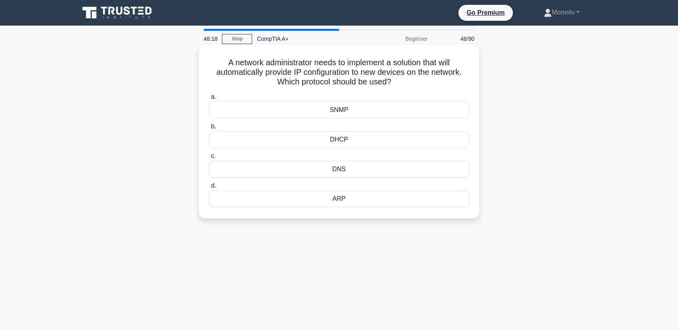
click at [354, 142] on div "DHCP" at bounding box center [339, 139] width 260 height 17
click at [209, 129] on input "b. DHCP" at bounding box center [209, 126] width 0 height 5
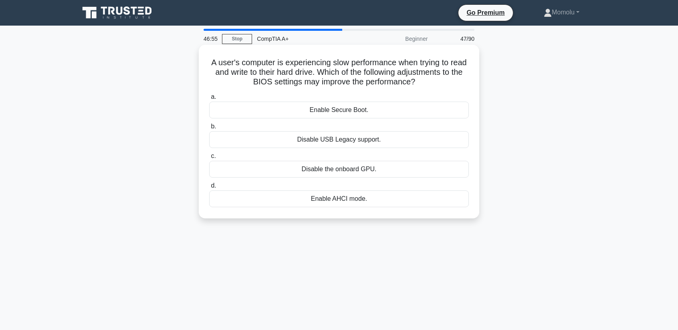
click at [370, 113] on div "Enable Secure Boot." at bounding box center [339, 110] width 260 height 17
click at [209, 100] on input "a. Enable Secure Boot." at bounding box center [209, 97] width 0 height 5
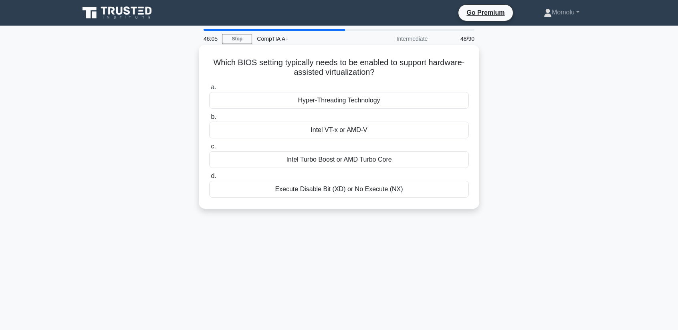
click at [340, 101] on div "Hyper-Threading Technology" at bounding box center [339, 100] width 260 height 17
click at [209, 90] on input "a. Hyper-Threading Technology" at bounding box center [209, 87] width 0 height 5
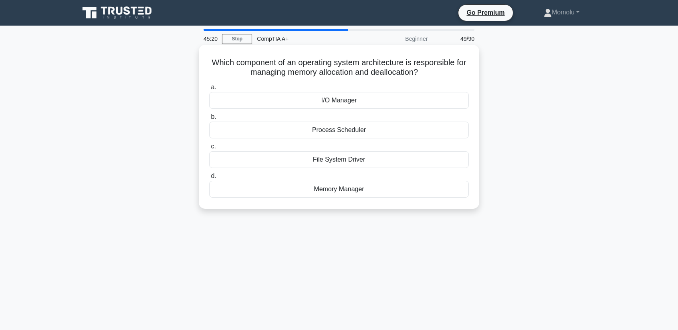
click at [346, 105] on div "I/O Manager" at bounding box center [339, 100] width 260 height 17
click at [209, 90] on input "a. I/O Manager" at bounding box center [209, 87] width 0 height 5
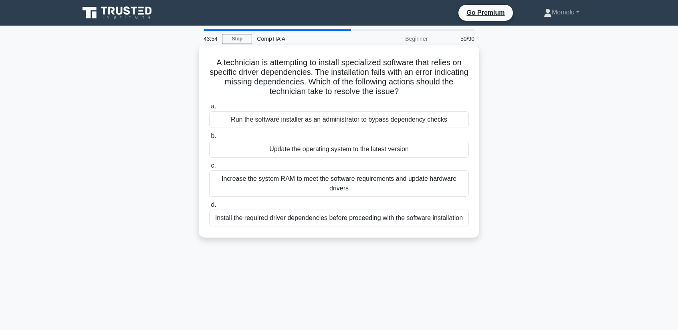
click at [416, 220] on div "Install the required driver dependencies before proceeding with the software in…" at bounding box center [339, 218] width 260 height 17
click at [209, 208] on input "d. Install the required driver dependencies before proceeding with the software…" at bounding box center [209, 205] width 0 height 5
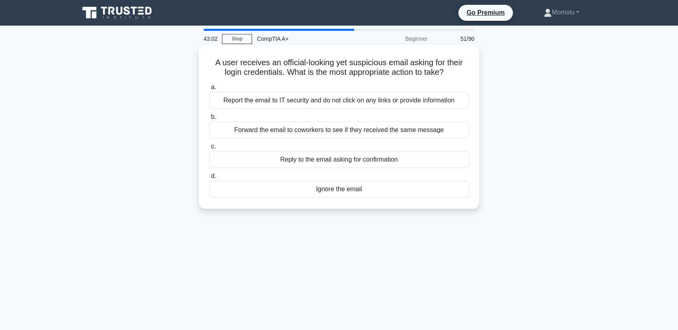
click at [387, 193] on div "Ignore the email" at bounding box center [339, 189] width 260 height 17
click at [209, 179] on input "d. Ignore the email" at bounding box center [209, 176] width 0 height 5
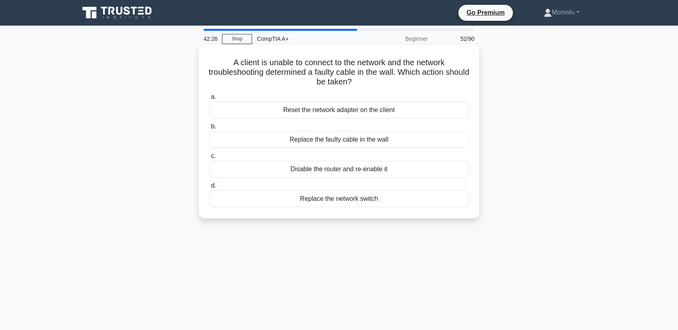
click at [387, 138] on div "Replace the faulty cable in the wall" at bounding box center [339, 139] width 260 height 17
click at [209, 129] on input "b. Replace the faulty cable in the wall" at bounding box center [209, 126] width 0 height 5
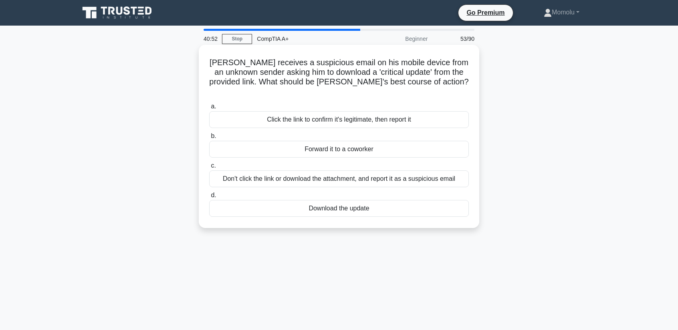
click at [361, 171] on div "Don't click the link or download the attachment, and report it as a suspicious …" at bounding box center [339, 179] width 260 height 17
click at [209, 169] on input "c. Don't click the link or download the attachment, and report it as a suspicio…" at bounding box center [209, 165] width 0 height 5
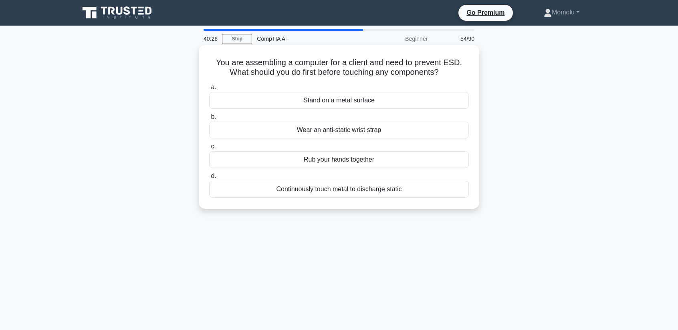
click at [384, 131] on div "Wear an anti-static wrist strap" at bounding box center [339, 130] width 260 height 17
click at [209, 120] on input "b. Wear an anti-static wrist strap" at bounding box center [209, 117] width 0 height 5
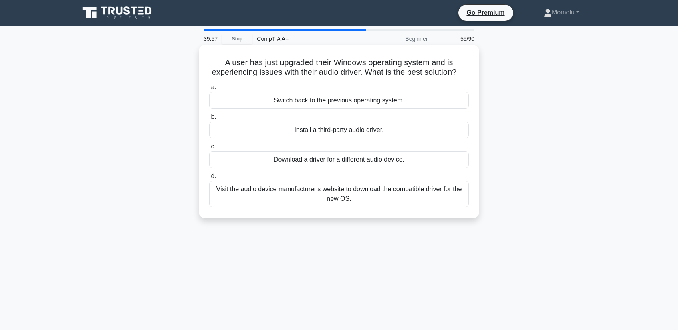
click at [385, 207] on div "Visit the audio device manufacturer's website to download the compatible driver…" at bounding box center [339, 194] width 260 height 26
click at [209, 179] on input "d. Visit the audio device manufacturer's website to download the compatible dri…" at bounding box center [209, 176] width 0 height 5
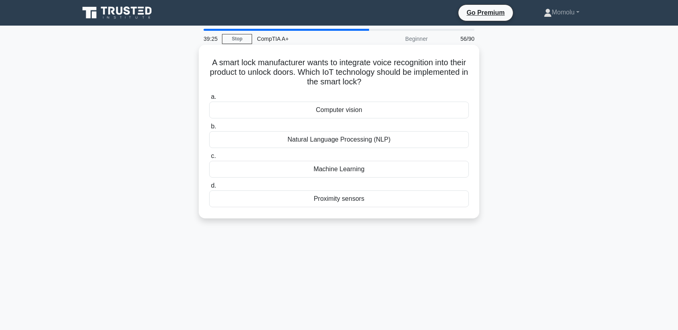
click at [378, 145] on div "Natural Language Processing (NLP)" at bounding box center [339, 139] width 260 height 17
click at [209, 129] on input "b. Natural Language Processing (NLP)" at bounding box center [209, 126] width 0 height 5
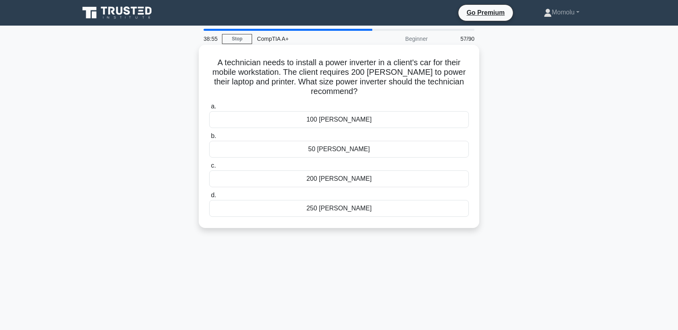
click at [367, 208] on div "250 watts" at bounding box center [339, 208] width 260 height 17
click at [209, 198] on input "d. 250 watts" at bounding box center [209, 195] width 0 height 5
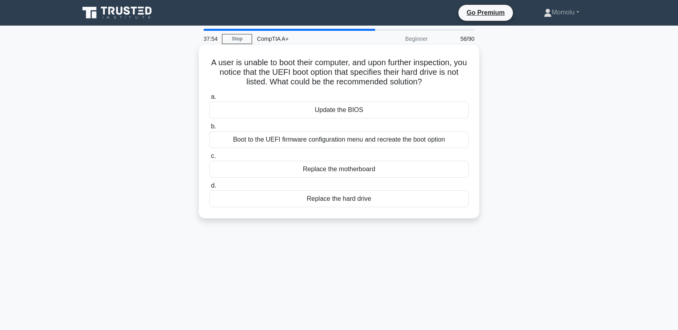
click at [318, 144] on div "Boot to the UEFI firmware configuration menu and recreate the boot option" at bounding box center [339, 139] width 260 height 17
click at [209, 129] on input "b. Boot to the UEFI firmware configuration menu and recreate the boot option" at bounding box center [209, 126] width 0 height 5
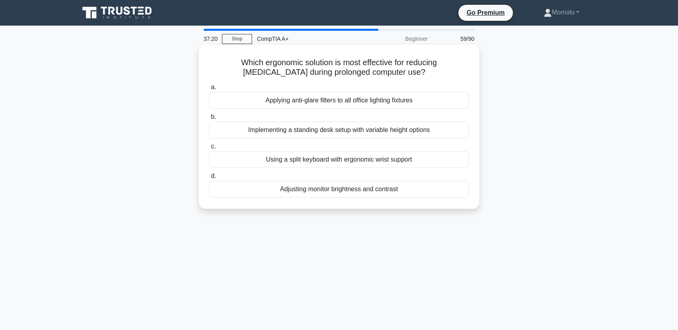
click at [324, 191] on div "Adjusting monitor brightness and contrast" at bounding box center [339, 189] width 260 height 17
click at [209, 179] on input "d. Adjusting monitor brightness and contrast" at bounding box center [209, 176] width 0 height 5
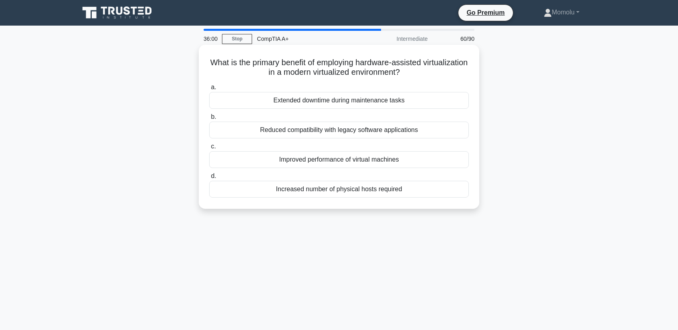
click at [286, 164] on div "Improved performance of virtual machines" at bounding box center [339, 159] width 260 height 17
click at [209, 149] on input "c. Improved performance of virtual machines" at bounding box center [209, 146] width 0 height 5
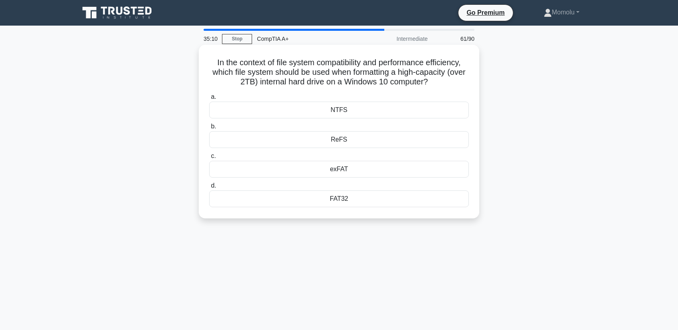
click at [336, 170] on div "exFAT" at bounding box center [339, 169] width 260 height 17
click at [209, 159] on input "c. exFAT" at bounding box center [209, 156] width 0 height 5
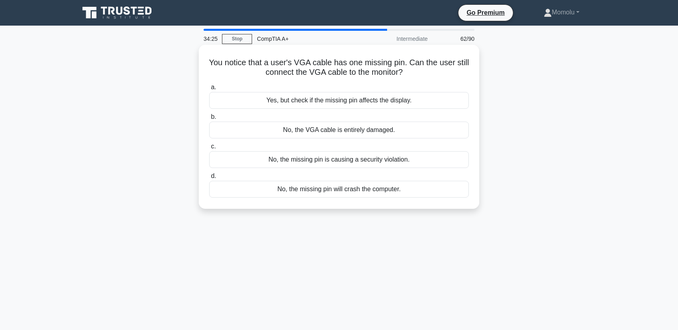
click at [308, 103] on div "Yes, but check if the missing pin affects the display." at bounding box center [339, 100] width 260 height 17
click at [209, 90] on input "a. Yes, but check if the missing pin affects the display." at bounding box center [209, 87] width 0 height 5
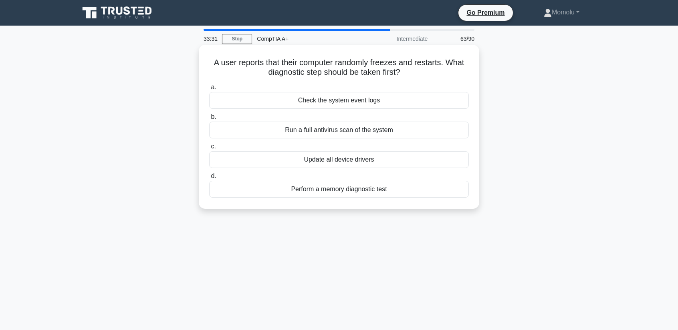
click at [312, 131] on div "Run a full antivirus scan of the system" at bounding box center [339, 130] width 260 height 17
click at [209, 120] on input "b. Run a full antivirus scan of the system" at bounding box center [209, 117] width 0 height 5
click at [320, 132] on div "Hyper-Threading Technology" at bounding box center [339, 130] width 260 height 17
click at [209, 120] on input "b. Hyper-Threading Technology" at bounding box center [209, 117] width 0 height 5
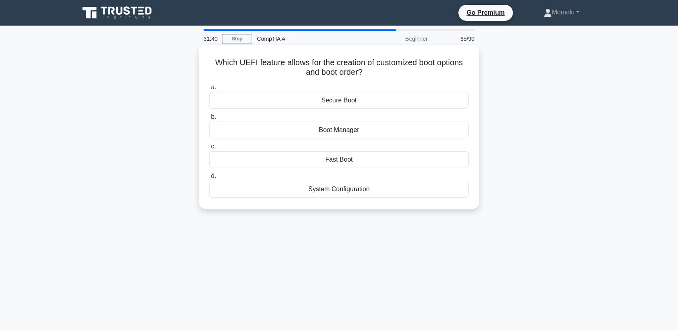
click at [267, 117] on label "b. Boot Manager" at bounding box center [339, 125] width 260 height 26
click at [209, 117] on input "b. Boot Manager" at bounding box center [209, 117] width 0 height 5
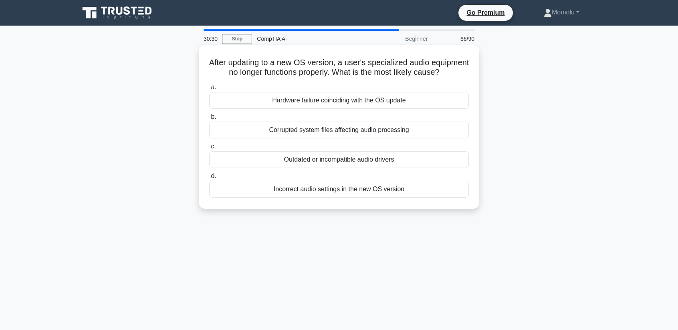
click at [274, 198] on div "Incorrect audio settings in the new OS version" at bounding box center [339, 189] width 260 height 17
click at [209, 179] on input "d. Incorrect audio settings in the new OS version" at bounding box center [209, 176] width 0 height 5
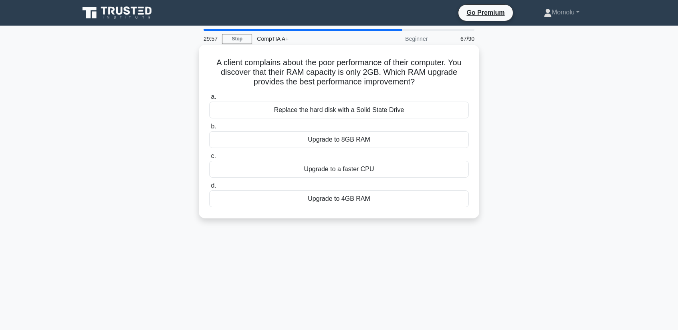
click at [293, 119] on div "Replace the hard disk with a Solid State Drive" at bounding box center [339, 110] width 260 height 17
click at [209, 100] on input "a. Replace the hard disk with a Solid State Drive" at bounding box center [209, 97] width 0 height 5
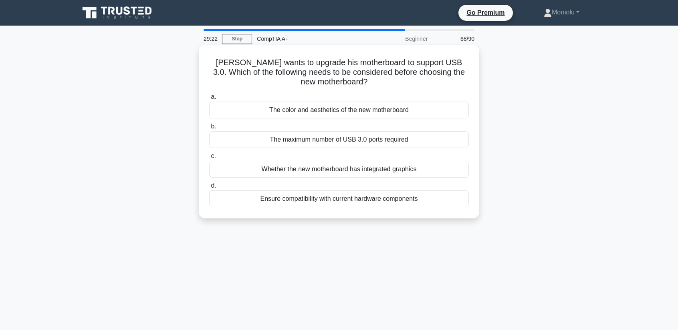
click at [301, 207] on div "Ensure compatibility with current hardware components" at bounding box center [339, 199] width 260 height 17
click at [209, 189] on input "d. Ensure compatibility with current hardware components" at bounding box center [209, 185] width 0 height 5
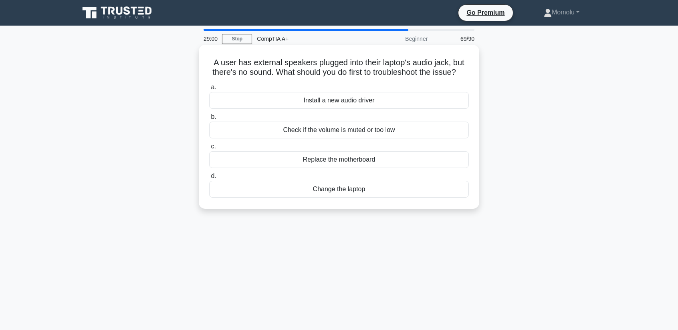
click at [283, 139] on div "Check if the volume is muted or too low" at bounding box center [339, 130] width 260 height 17
click at [209, 120] on input "b. Check if the volume is muted or too low" at bounding box center [209, 117] width 0 height 5
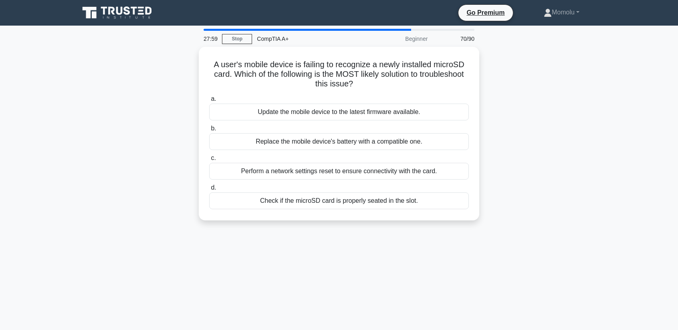
click at [325, 203] on div "Check if the microSD card is properly seated in the slot." at bounding box center [339, 201] width 260 height 17
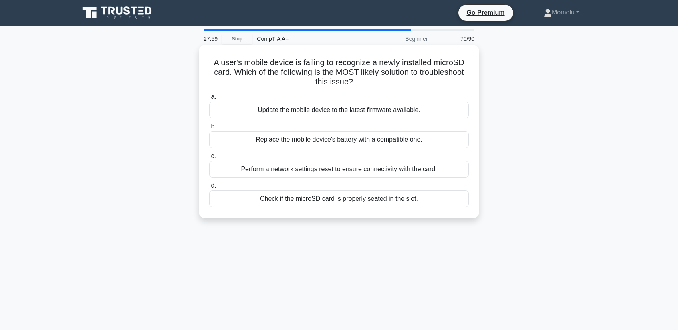
click at [209, 189] on input "d. Check if the microSD card is properly seated in the slot." at bounding box center [209, 185] width 0 height 5
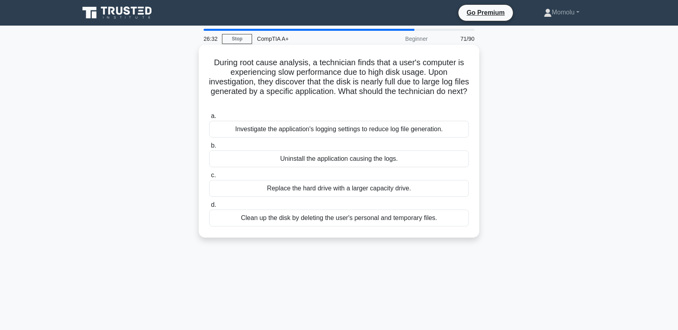
click at [447, 195] on div "Replace the hard drive with a larger capacity drive." at bounding box center [339, 188] width 260 height 17
click at [209, 178] on input "c. Replace the hard drive with a larger capacity drive." at bounding box center [209, 175] width 0 height 5
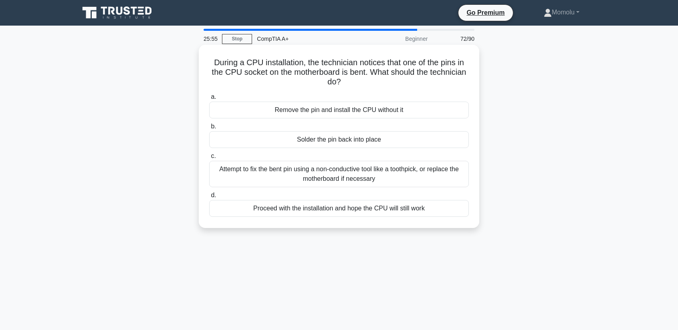
click at [445, 173] on div "Attempt to fix the bent pin using a non-conductive tool like a toothpick, or re…" at bounding box center [339, 174] width 260 height 26
click at [209, 159] on input "c. Attempt to fix the bent pin using a non-conductive tool like a toothpick, or…" at bounding box center [209, 156] width 0 height 5
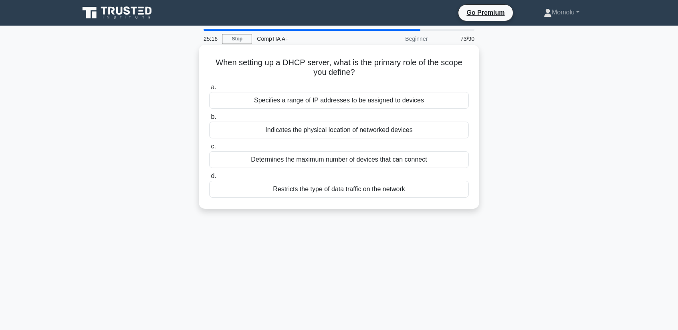
click at [340, 109] on div "Specifies a range of IP addresses to be assigned to devices" at bounding box center [339, 100] width 260 height 17
click at [209, 90] on input "a. Specifies a range of IP addresses to be assigned to devices" at bounding box center [209, 87] width 0 height 5
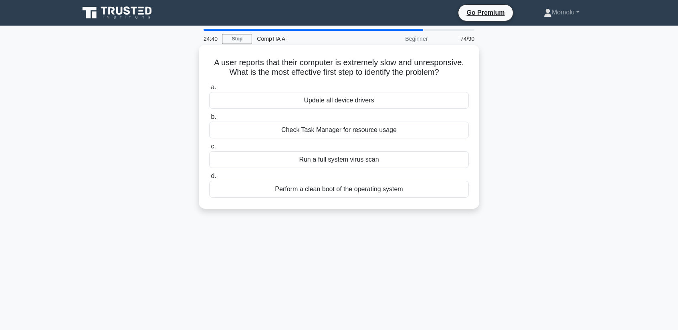
click at [348, 196] on div "Perform a clean boot of the operating system" at bounding box center [339, 189] width 260 height 17
click at [209, 179] on input "d. Perform a clean boot of the operating system" at bounding box center [209, 176] width 0 height 5
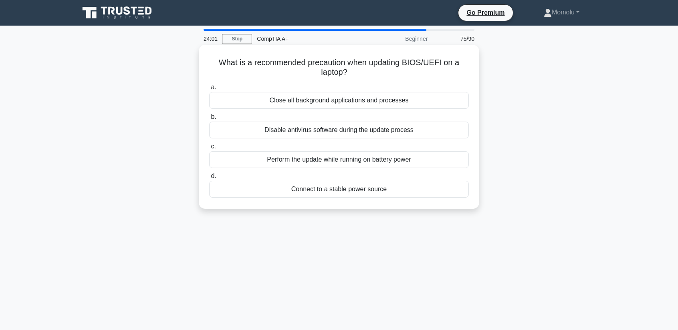
click at [368, 198] on div "Connect to a stable power source" at bounding box center [339, 189] width 260 height 17
click at [209, 179] on input "d. Connect to a stable power source" at bounding box center [209, 176] width 0 height 5
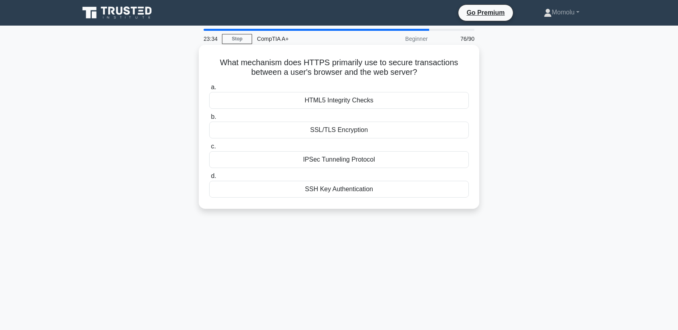
click at [346, 139] on div "SSL/TLS Encryption" at bounding box center [339, 130] width 260 height 17
click at [209, 120] on input "b. SSL/TLS Encryption" at bounding box center [209, 117] width 0 height 5
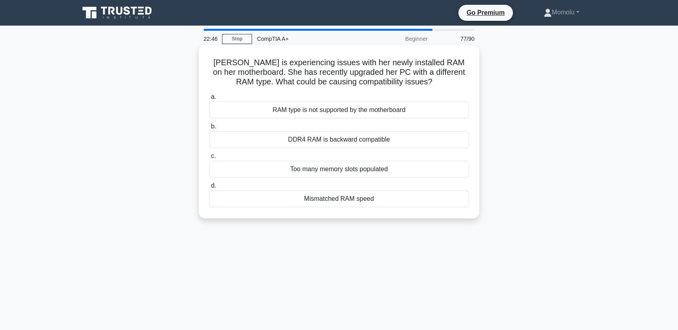
click at [284, 118] on div "RAM type is not supported by the motherboard" at bounding box center [339, 110] width 260 height 17
click at [209, 100] on input "a. RAM type is not supported by the motherboard" at bounding box center [209, 97] width 0 height 5
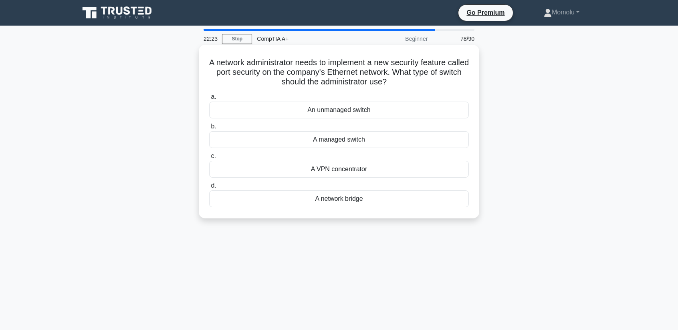
click at [342, 146] on div "A managed switch" at bounding box center [339, 139] width 260 height 17
click at [209, 129] on input "b. A managed switch" at bounding box center [209, 126] width 0 height 5
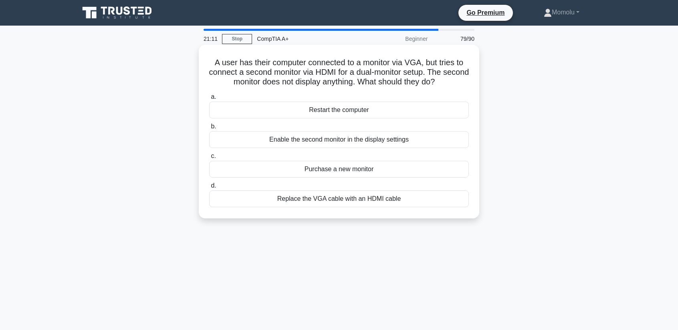
click at [305, 145] on div "Enable the second monitor in the display settings" at bounding box center [339, 139] width 260 height 17
click at [209, 129] on input "b. Enable the second monitor in the display settings" at bounding box center [209, 126] width 0 height 5
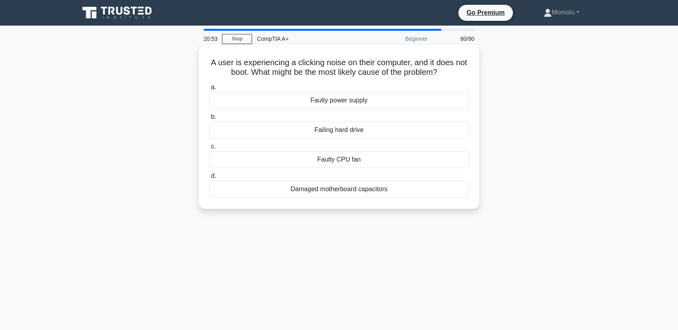
click at [308, 136] on div "Failing hard drive" at bounding box center [339, 130] width 260 height 17
click at [209, 120] on input "b. Failing hard drive" at bounding box center [209, 117] width 0 height 5
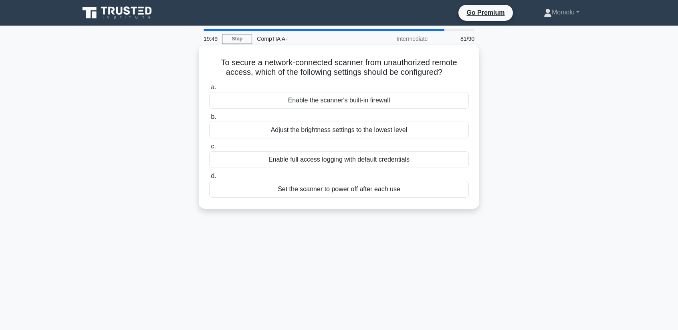
click at [304, 104] on div "Enable the scanner's built-in firewall" at bounding box center [339, 100] width 260 height 17
click at [209, 90] on input "a. Enable the scanner's built-in firewall" at bounding box center [209, 87] width 0 height 5
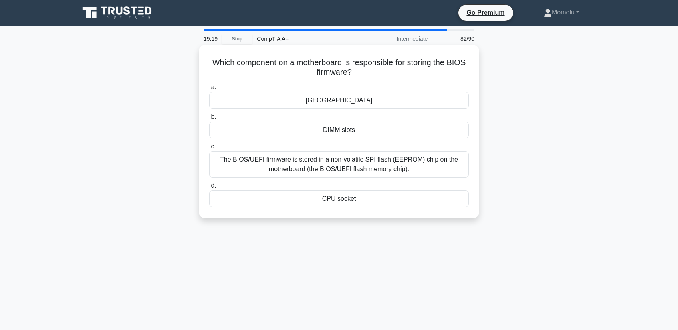
click at [336, 167] on div "The BIOS/UEFI firmware is stored in a non-volatile SPI flash (EEPROM) chip on t…" at bounding box center [339, 164] width 260 height 26
click at [209, 149] on input "c. The BIOS/UEFI firmware is stored in a non-volatile SPI flash (EEPROM) chip o…" at bounding box center [209, 146] width 0 height 5
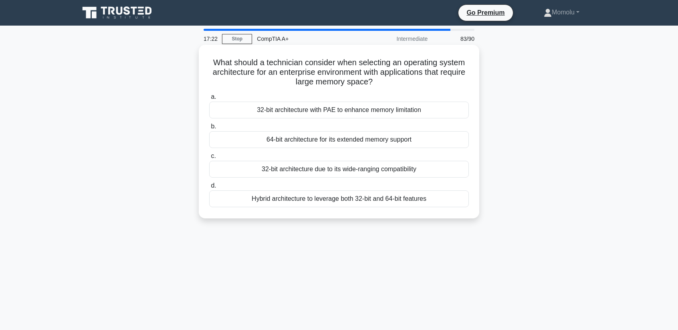
click at [317, 207] on div "Hybrid architecture to leverage both 32-bit and 64-bit features" at bounding box center [339, 199] width 260 height 17
click at [209, 189] on input "d. Hybrid architecture to leverage both 32-bit and 64-bit features" at bounding box center [209, 185] width 0 height 5
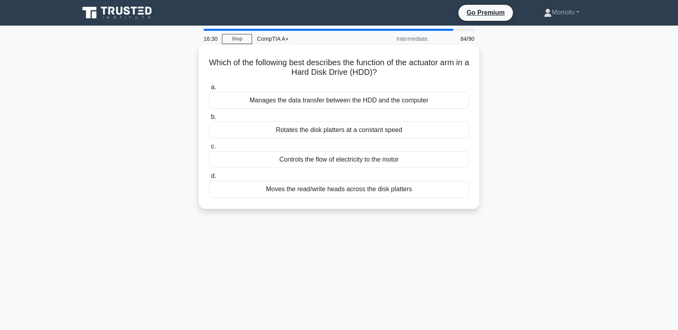
click at [288, 138] on div "Rotates the disk platters at a constant speed" at bounding box center [339, 130] width 260 height 17
click at [209, 120] on input "b. Rotates the disk platters at a constant speed" at bounding box center [209, 117] width 0 height 5
click at [273, 164] on div "To assess the performance of IT assets in real-time" at bounding box center [339, 159] width 260 height 17
click at [209, 149] on input "c. To assess the performance of IT assets in real-time" at bounding box center [209, 146] width 0 height 5
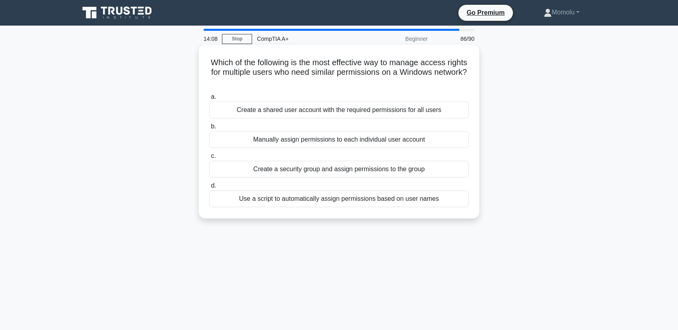
click at [271, 115] on div "Create a shared user account with the required permissions for all users" at bounding box center [339, 110] width 260 height 17
click at [209, 100] on input "a. Create a shared user account with the required permissions for all users" at bounding box center [209, 97] width 0 height 5
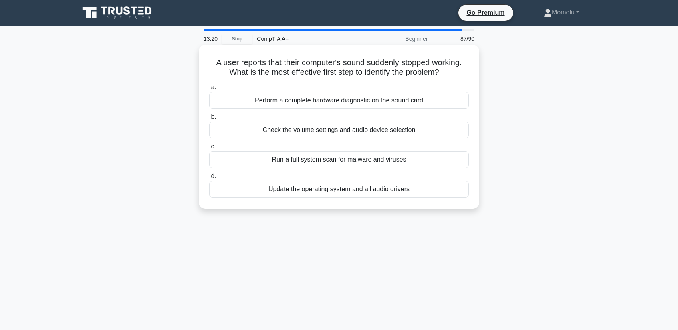
click at [332, 134] on div "Check the volume settings and audio device selection" at bounding box center [339, 130] width 260 height 17
click at [209, 120] on input "b. Check the volume settings and audio device selection" at bounding box center [209, 117] width 0 height 5
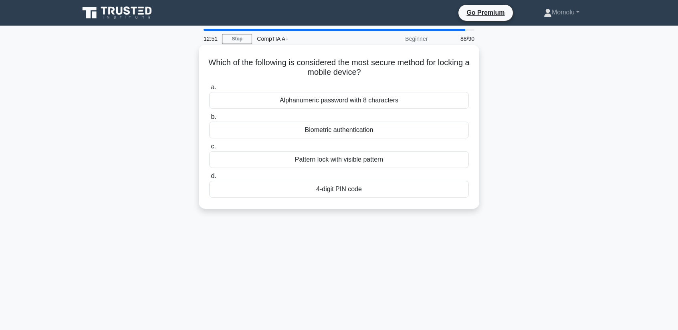
click at [330, 136] on div "Biometric authentication" at bounding box center [339, 130] width 260 height 17
click at [209, 120] on input "b. Biometric authentication" at bounding box center [209, 117] width 0 height 5
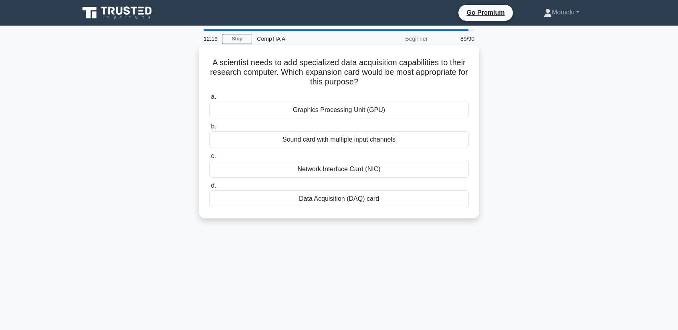
click at [356, 206] on div "Data Acquisition (DAQ) card" at bounding box center [339, 199] width 260 height 17
click at [209, 189] on input "d. Data Acquisition (DAQ) card" at bounding box center [209, 185] width 0 height 5
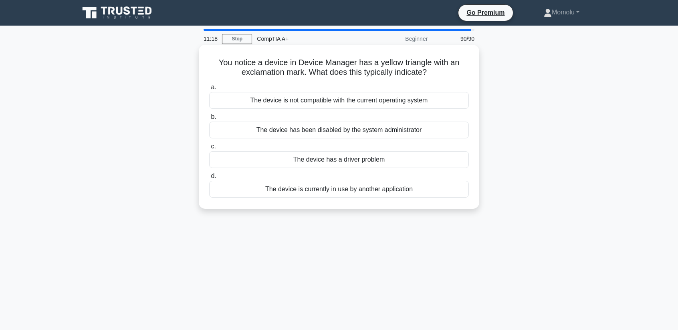
click at [288, 164] on div "The device has a driver problem" at bounding box center [339, 159] width 260 height 17
click at [209, 149] on input "c. The device has a driver problem" at bounding box center [209, 146] width 0 height 5
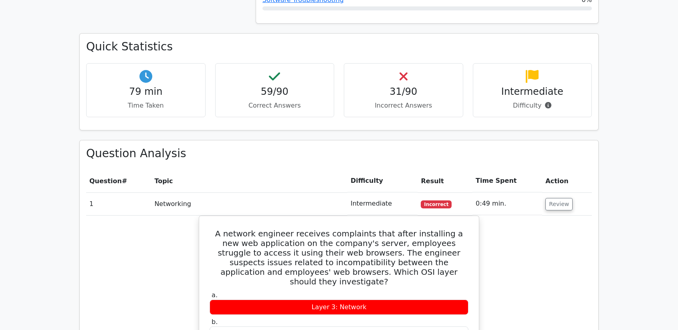
scroll to position [825, 0]
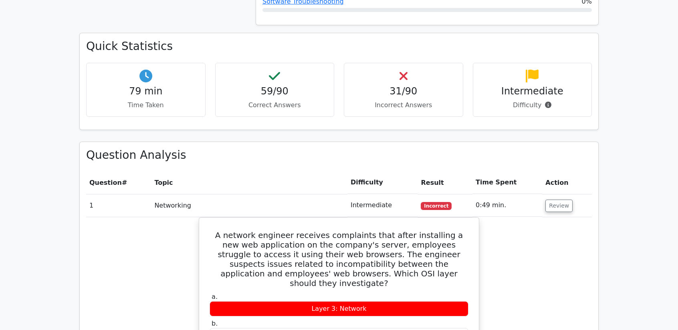
click at [415, 86] on h4 "31/90" at bounding box center [403, 92] width 106 height 12
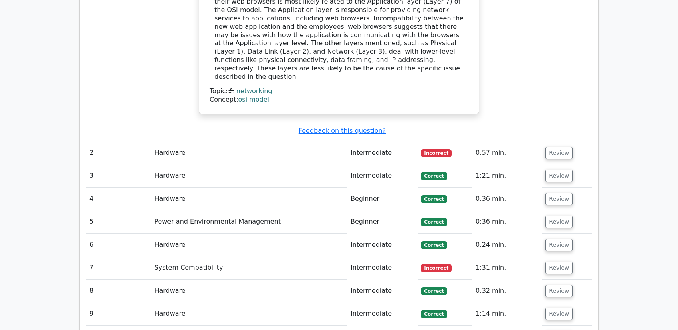
scroll to position [1265, 0]
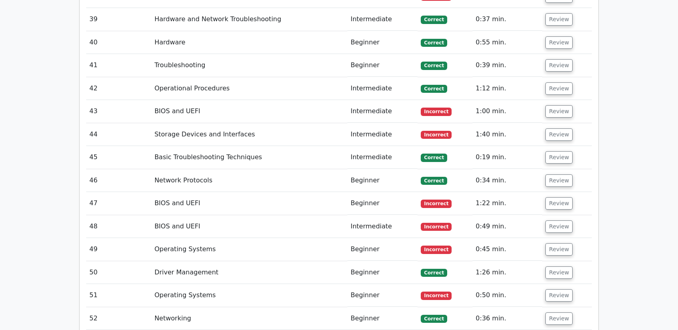
scroll to position [2250, 0]
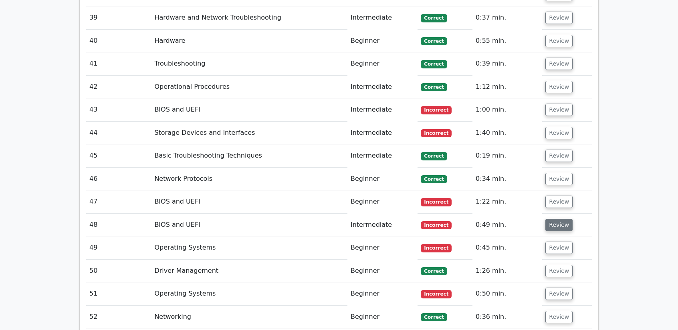
click at [559, 219] on button "Review" at bounding box center [558, 225] width 27 height 12
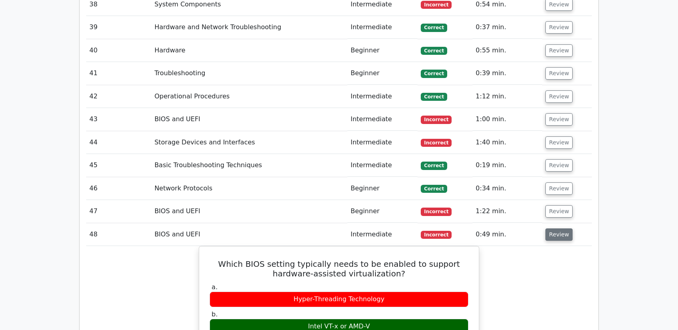
scroll to position [2236, 0]
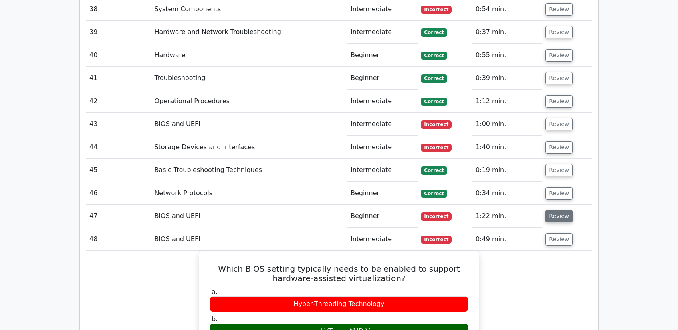
click at [554, 210] on button "Review" at bounding box center [558, 216] width 27 height 12
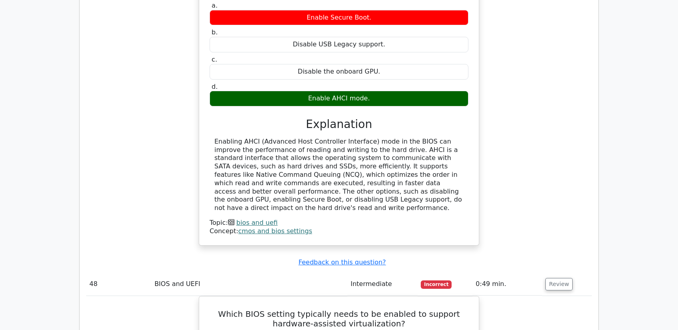
scroll to position [2520, 0]
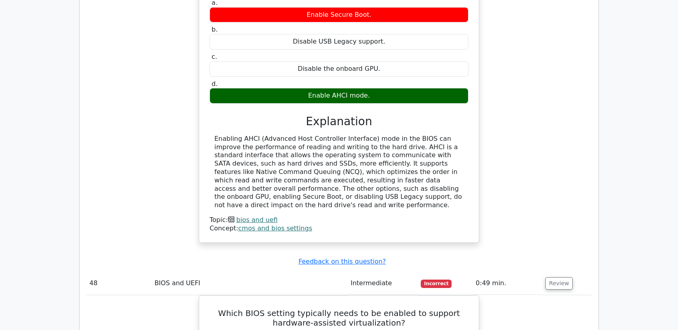
click at [242, 216] on link "bios and uefi" at bounding box center [256, 220] width 41 height 8
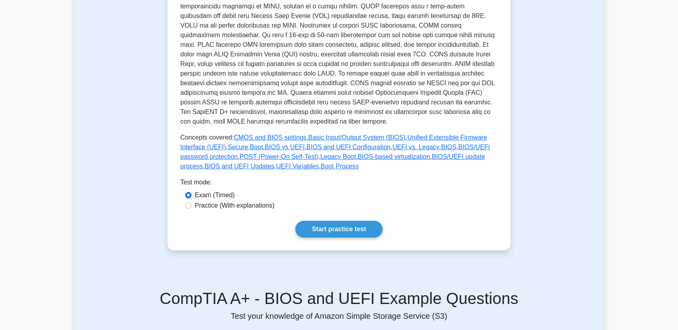
scroll to position [242, 0]
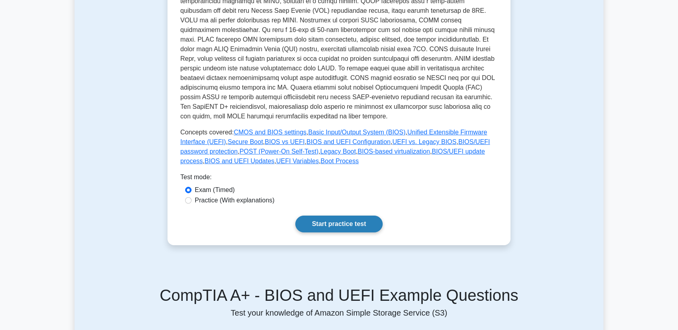
click at [334, 228] on link "Start practice test" at bounding box center [338, 224] width 87 height 17
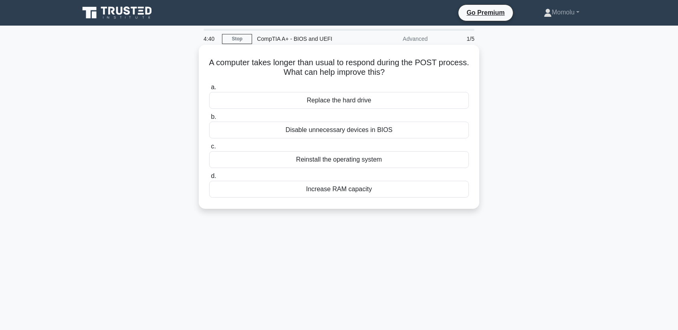
click at [339, 135] on div "Disable unnecessary devices in BIOS" at bounding box center [339, 130] width 260 height 17
click at [209, 120] on input "b. Disable unnecessary devices in BIOS" at bounding box center [209, 117] width 0 height 5
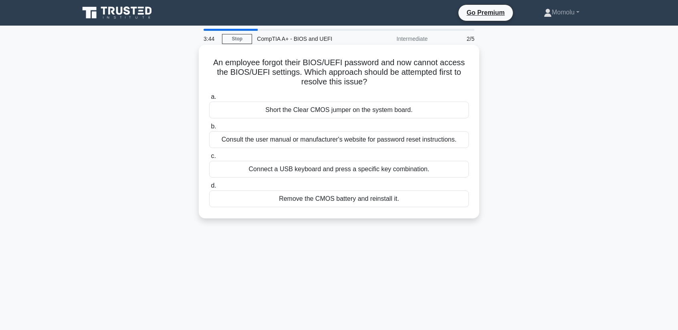
click at [276, 113] on div "Short the Clear CMOS jumper on the system board." at bounding box center [339, 110] width 260 height 17
click at [209, 100] on input "a. Short the Clear CMOS jumper on the system board." at bounding box center [209, 97] width 0 height 5
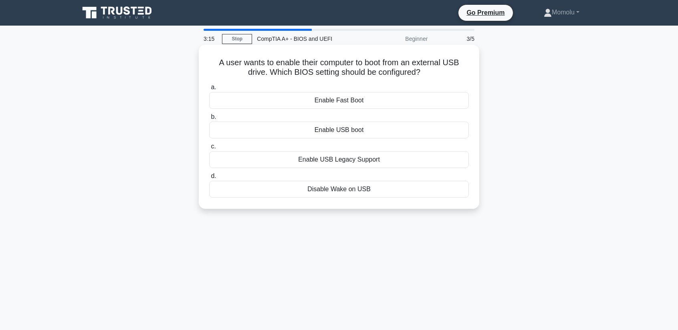
click at [339, 136] on div "Enable USB boot" at bounding box center [339, 130] width 260 height 17
click at [209, 120] on input "b. Enable USB boot" at bounding box center [209, 117] width 0 height 5
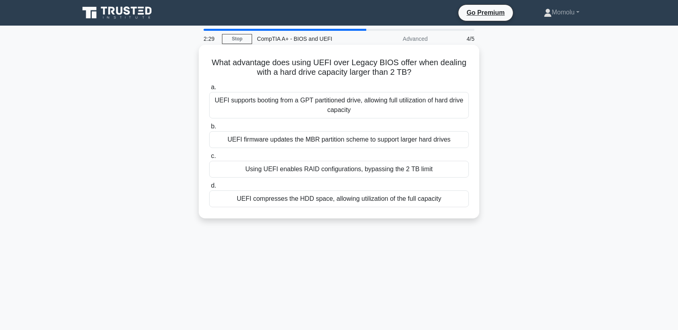
click at [316, 110] on div "UEFI supports booting from a GPT partitioned drive, allowing full utilization o…" at bounding box center [339, 105] width 260 height 26
click at [209, 90] on input "a. UEFI supports booting from a GPT partitioned drive, allowing full utilizatio…" at bounding box center [209, 87] width 0 height 5
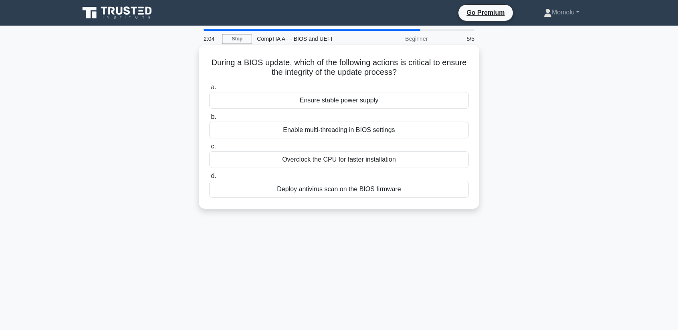
click at [328, 104] on div "Ensure stable power supply" at bounding box center [339, 100] width 260 height 17
click at [209, 90] on input "a. Ensure stable power supply" at bounding box center [209, 87] width 0 height 5
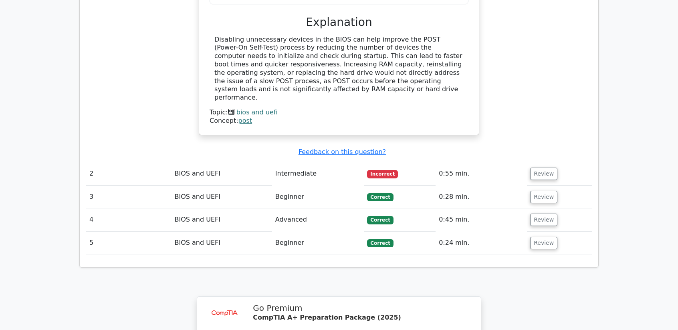
scroll to position [751, 0]
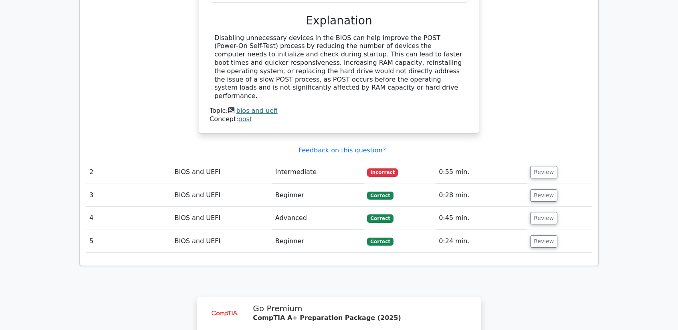
click at [375, 169] on span "Incorrect" at bounding box center [382, 173] width 31 height 8
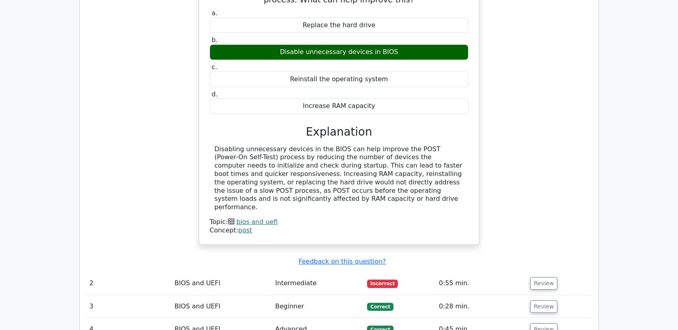
scroll to position [636, 0]
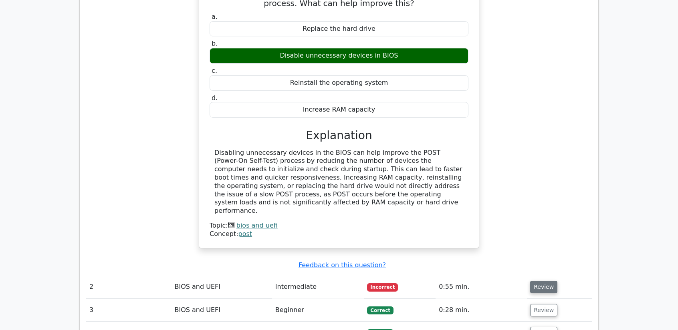
click at [545, 281] on button "Review" at bounding box center [543, 287] width 27 height 12
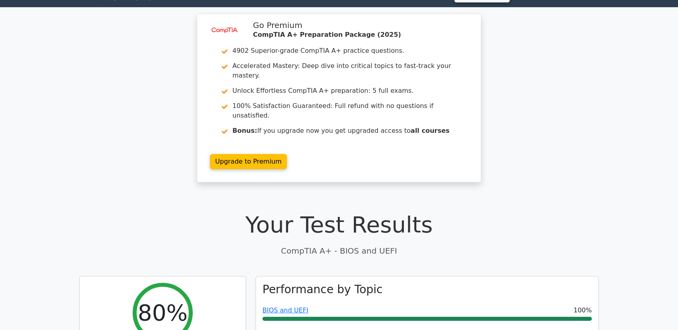
scroll to position [0, 0]
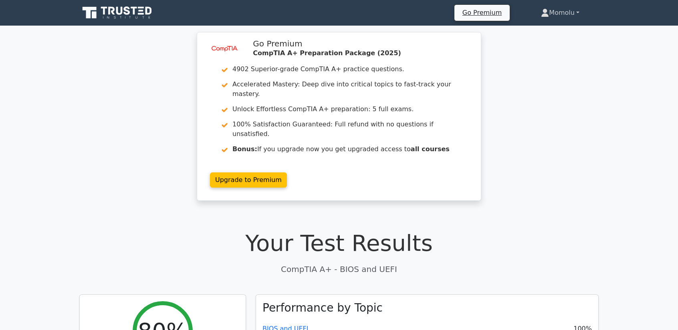
click at [555, 18] on link "Momolu" at bounding box center [560, 13] width 77 height 16
click at [532, 33] on link "Profile" at bounding box center [553, 31] width 63 height 13
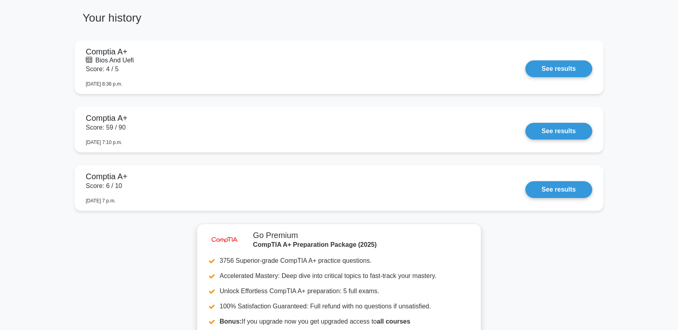
scroll to position [588, 0]
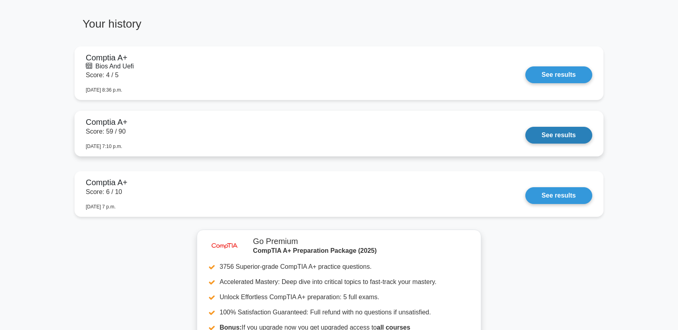
click at [570, 137] on link "See results" at bounding box center [558, 135] width 67 height 17
